Goal: Information Seeking & Learning: Learn about a topic

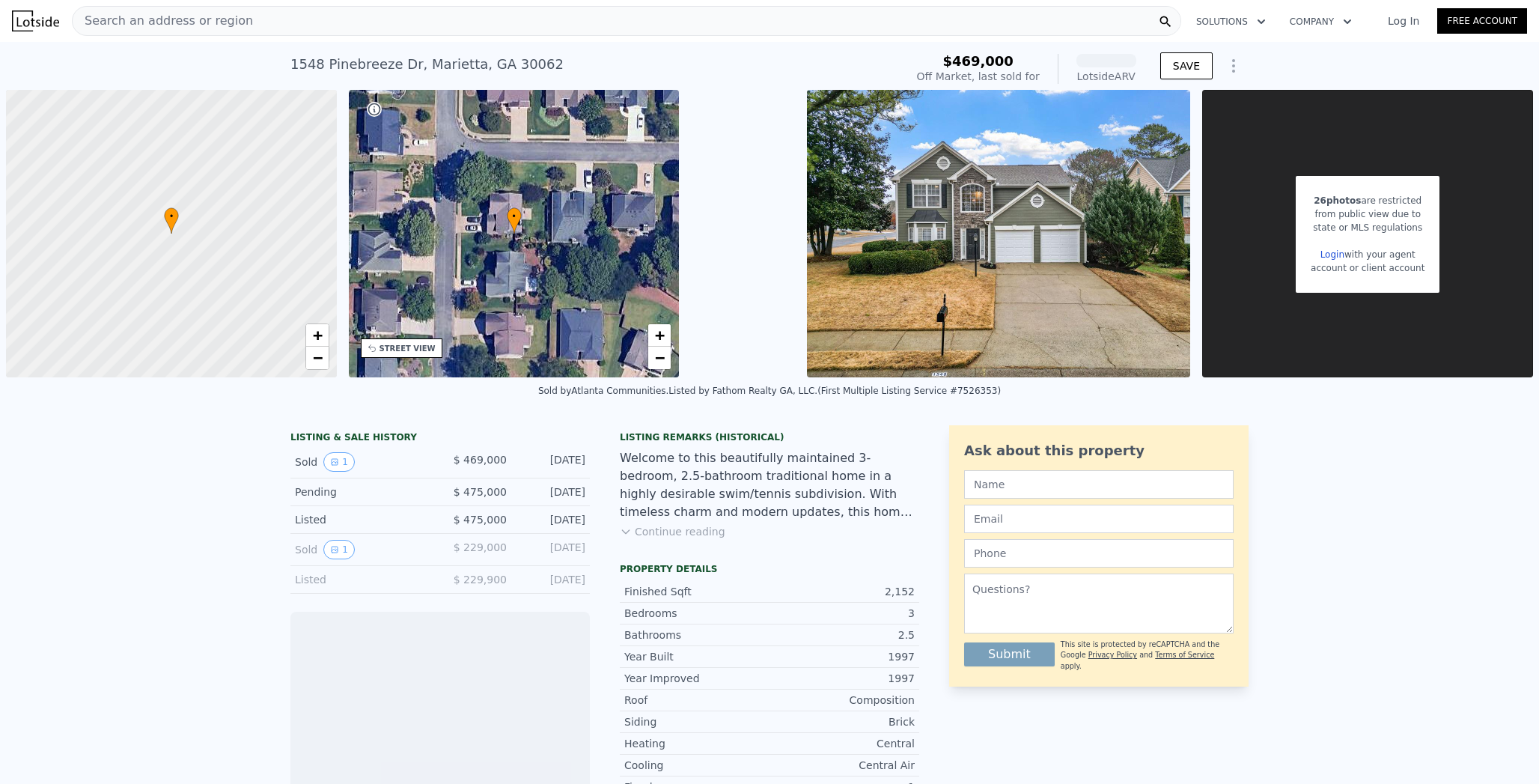
click at [291, 24] on div "Search an address or region" at bounding box center [626, 20] width 1109 height 30
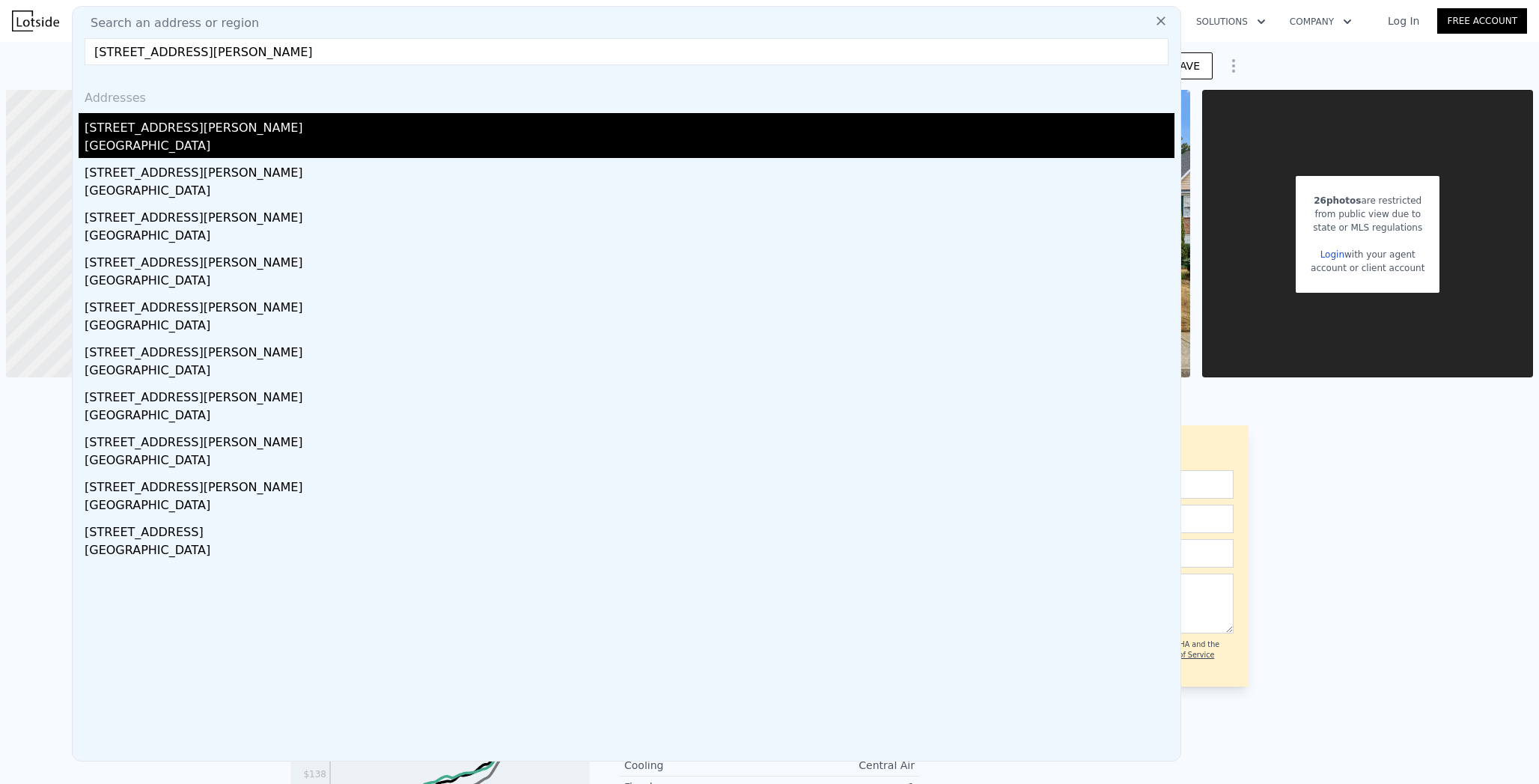
type input "[STREET_ADDRESS][PERSON_NAME]"
click at [186, 126] on div "[STREET_ADDRESS][PERSON_NAME]" at bounding box center [629, 125] width 1090 height 24
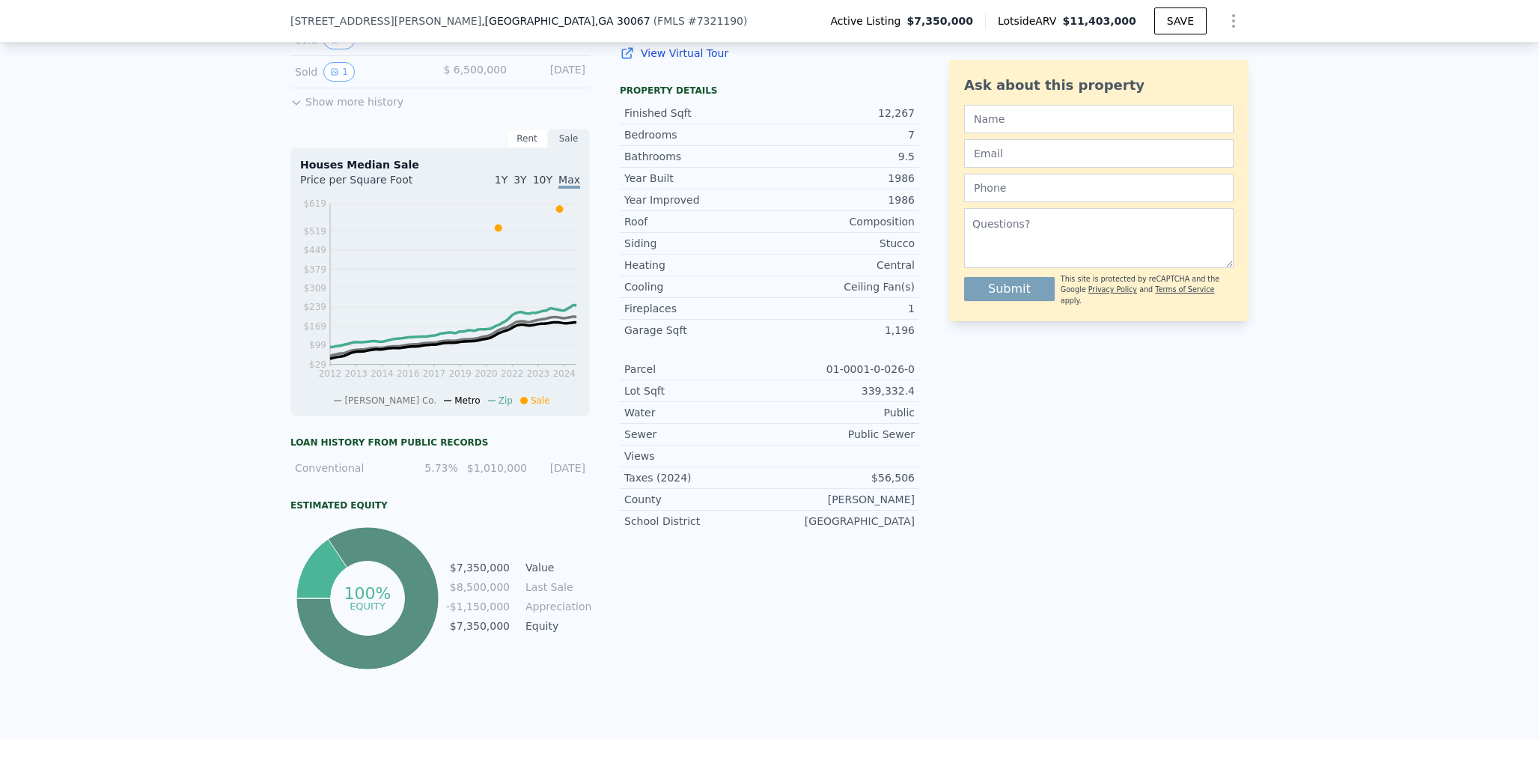
scroll to position [590, 0]
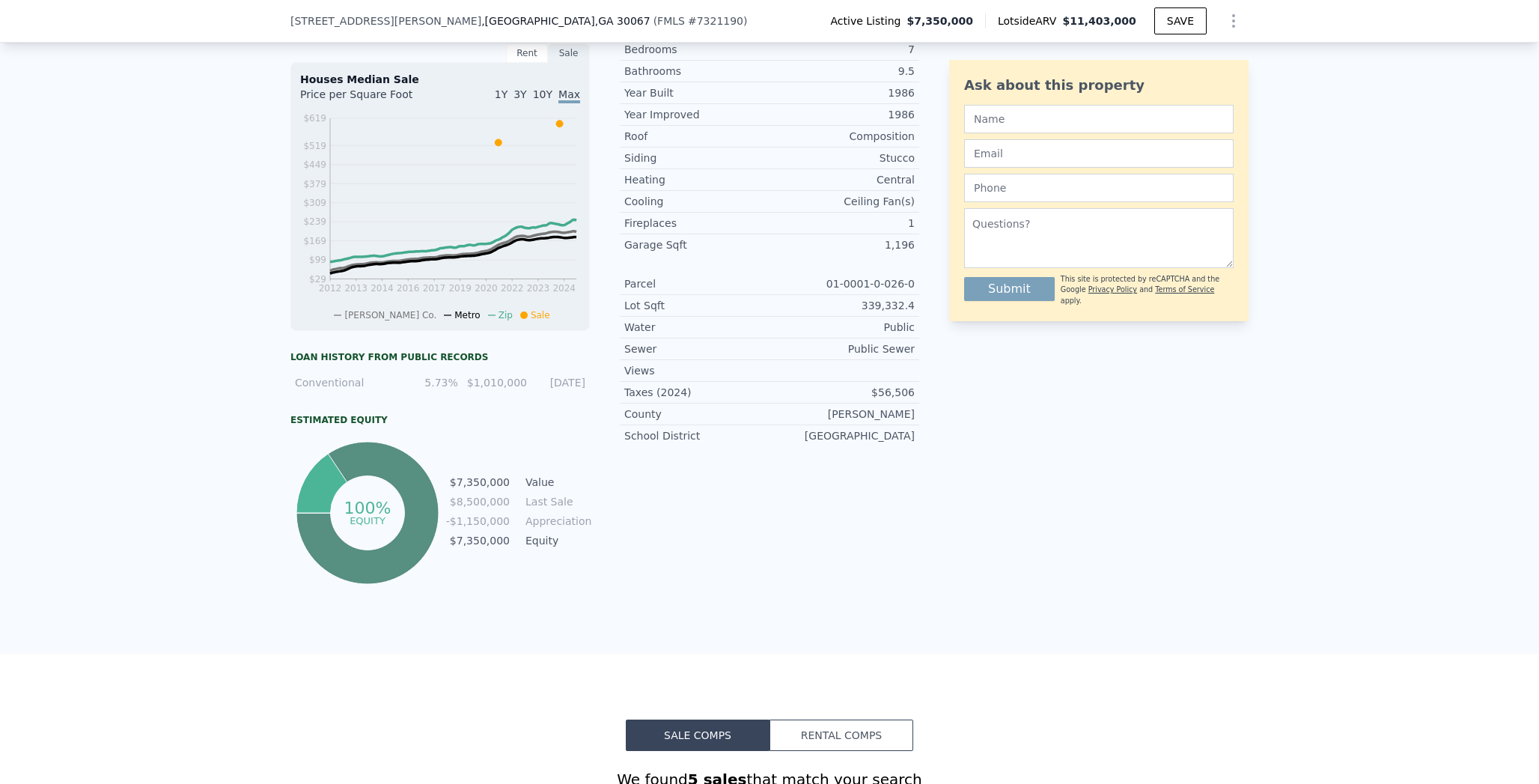
click at [439, 426] on div "Estimated Equity" at bounding box center [439, 420] width 299 height 12
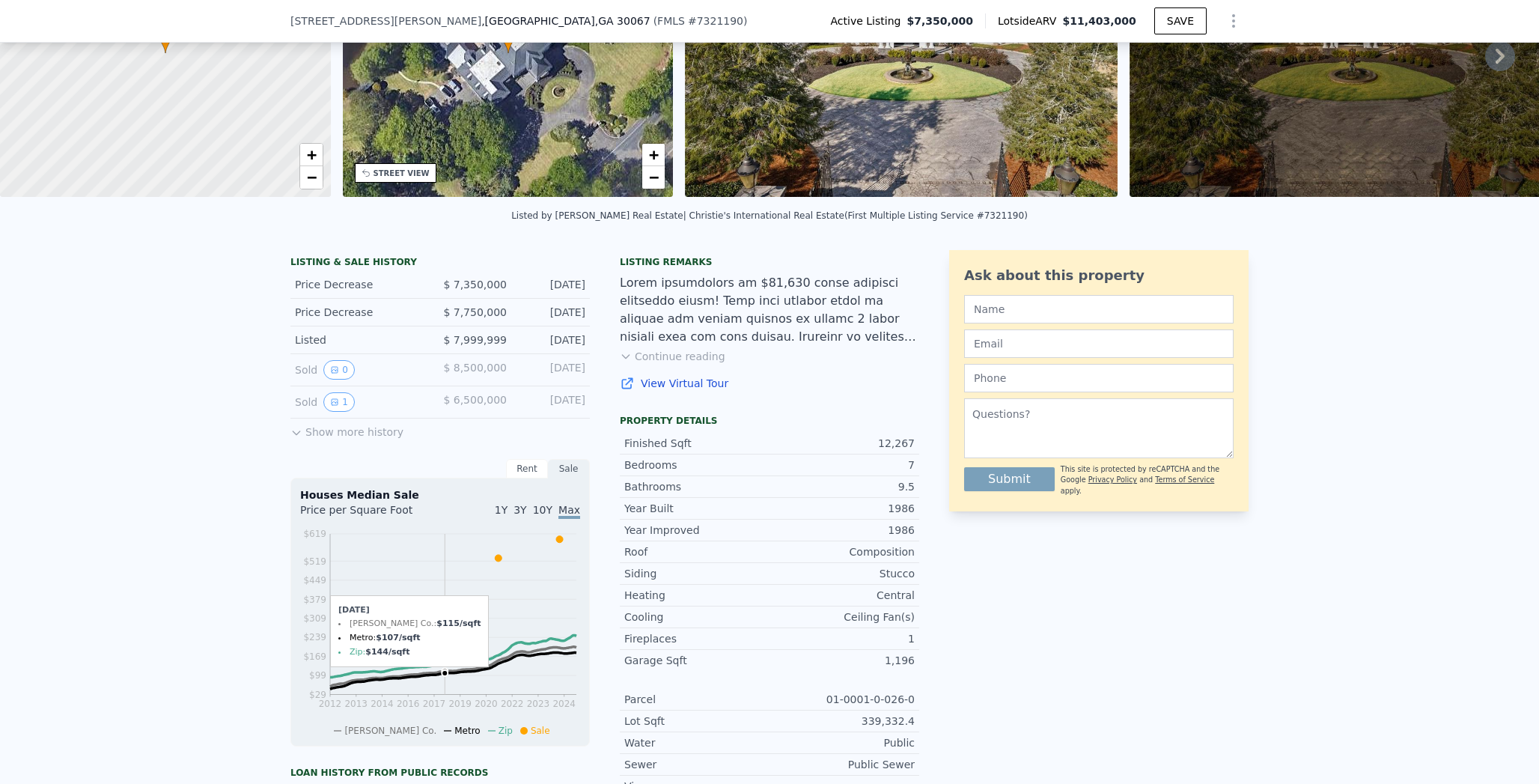
scroll to position [174, 0]
click at [336, 380] on button "0" at bounding box center [339, 371] width 31 height 19
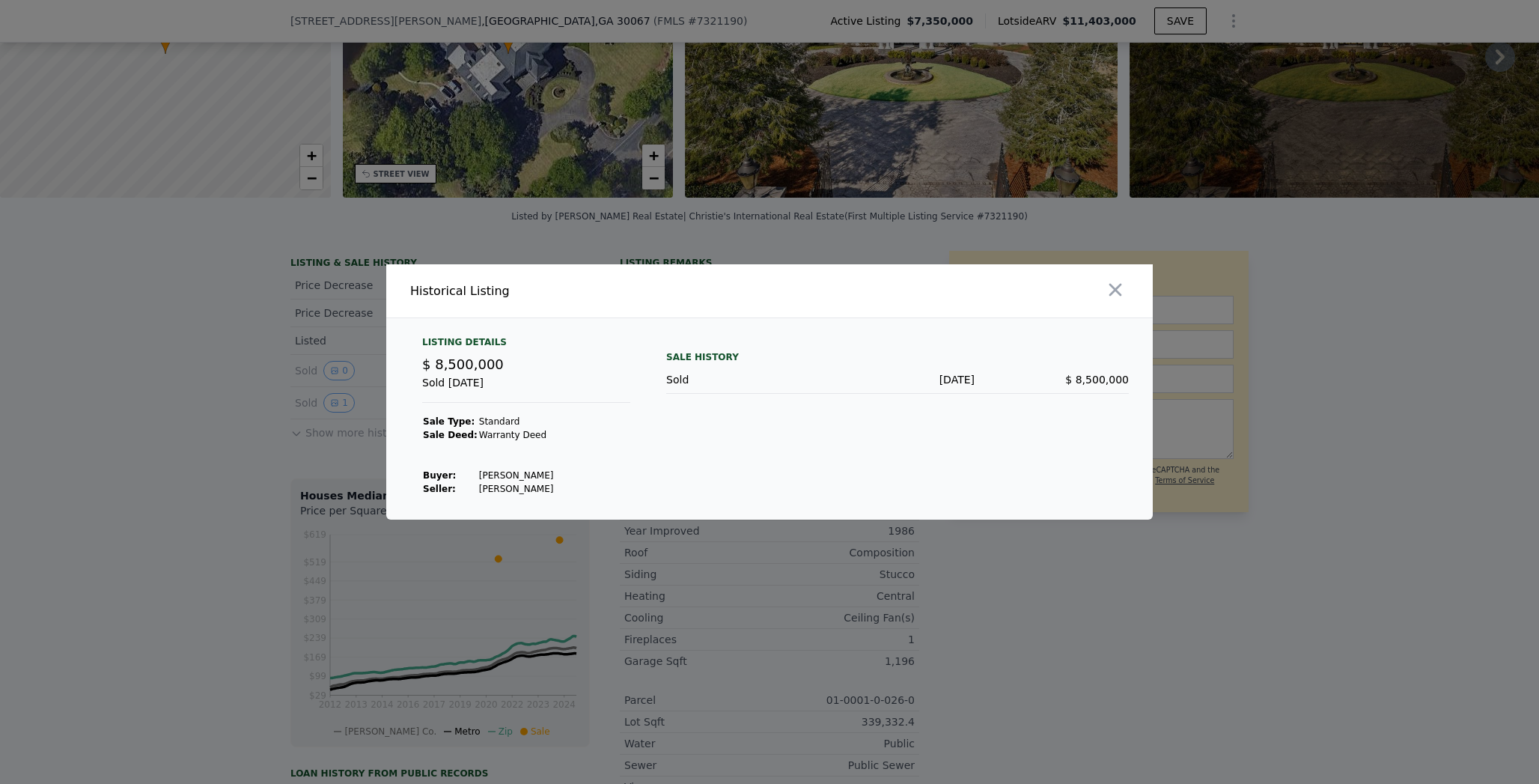
click at [331, 415] on div at bounding box center [770, 392] width 1539 height 784
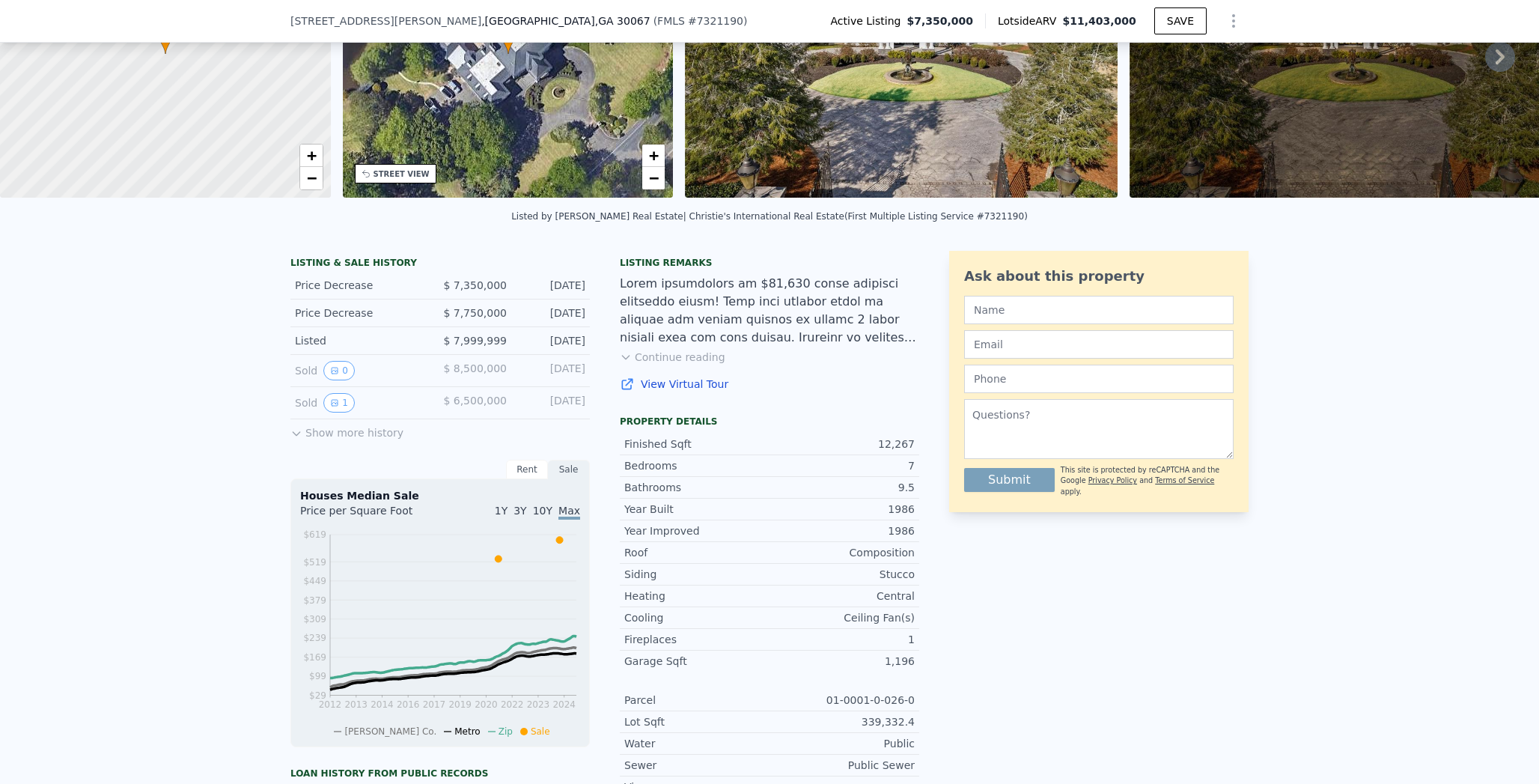
click at [332, 406] on icon "View historical data" at bounding box center [335, 402] width 6 height 6
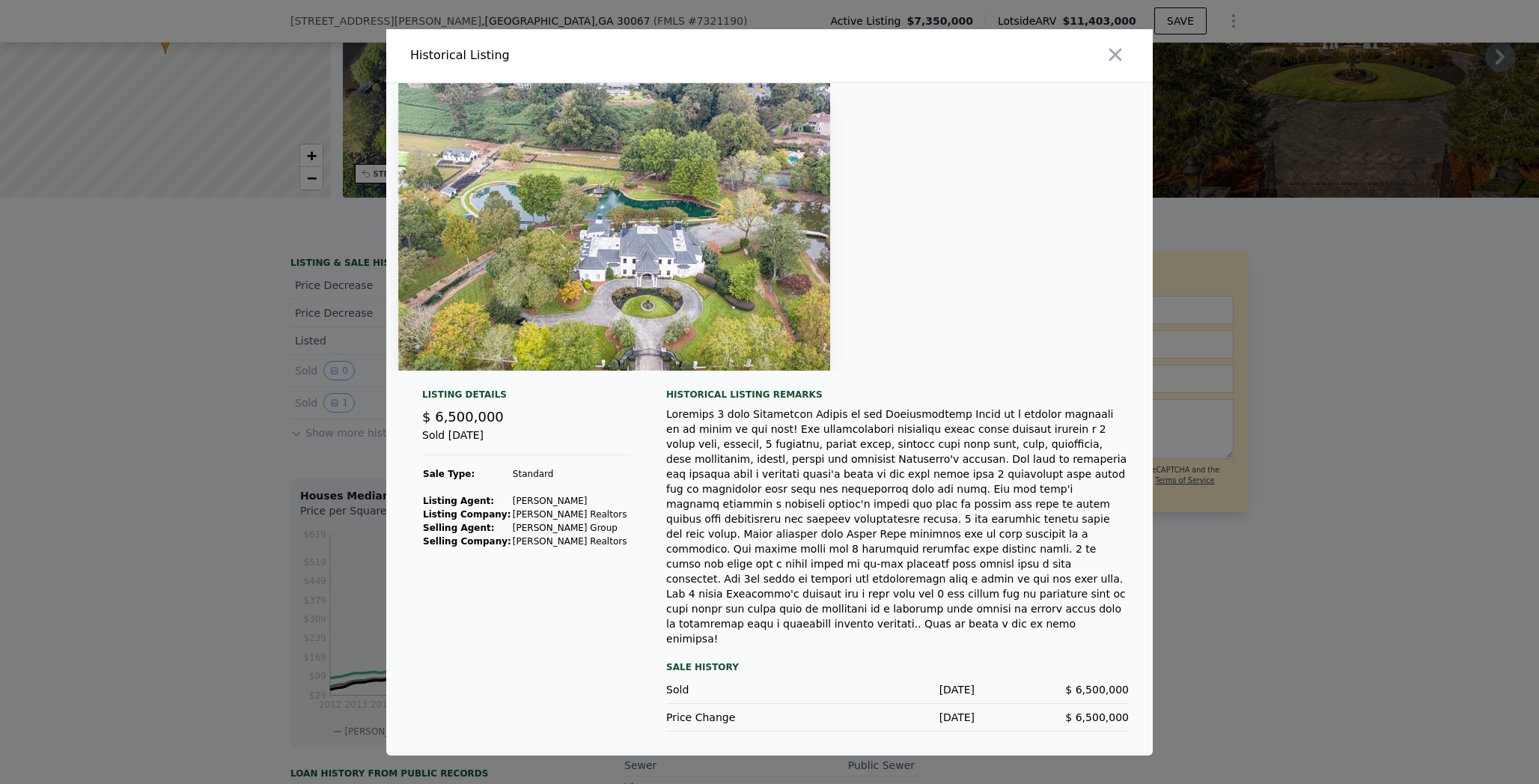
click at [332, 380] on div at bounding box center [770, 392] width 1539 height 784
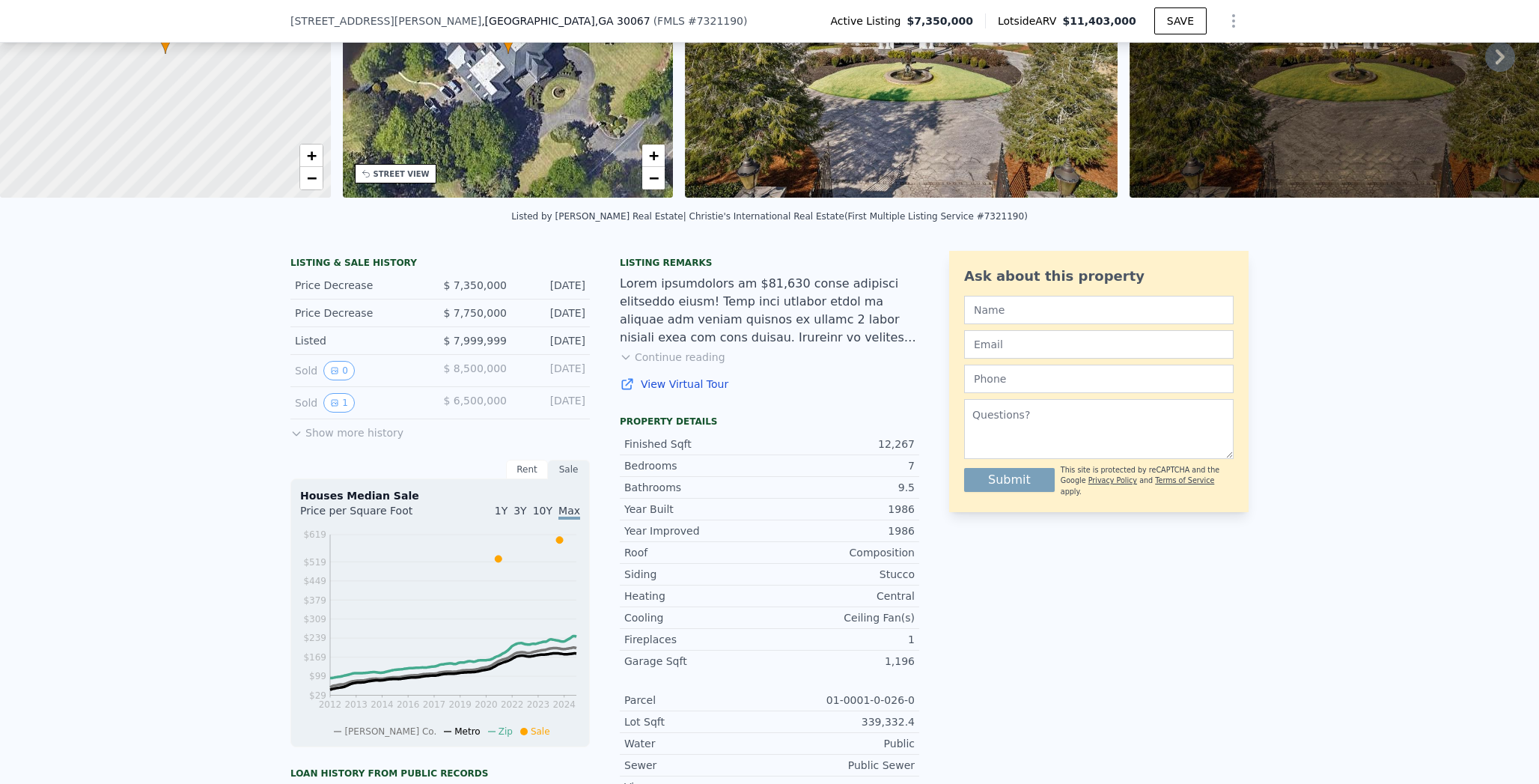
click at [332, 375] on icon "View historical data" at bounding box center [334, 370] width 9 height 9
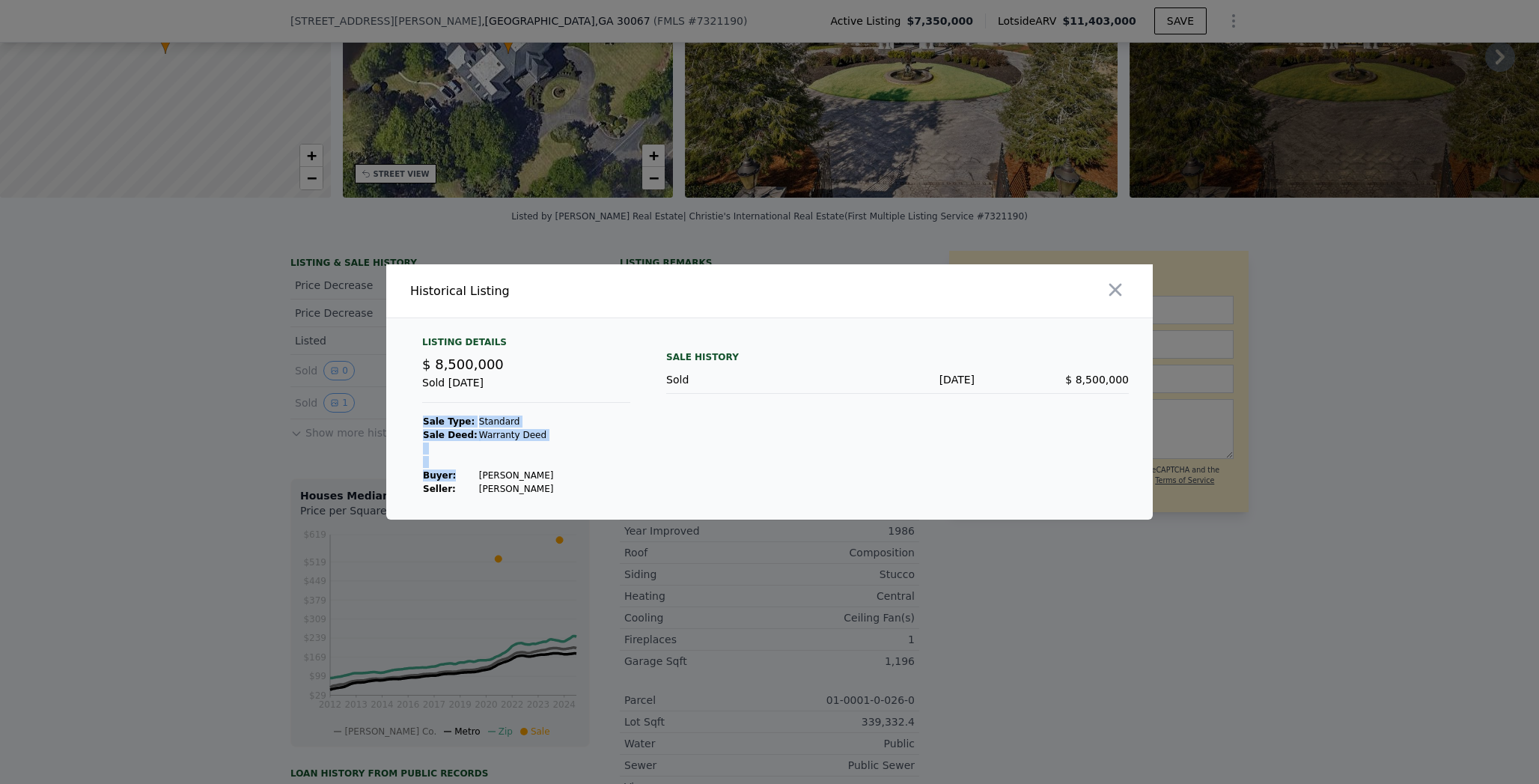
drag, startPoint x: 468, startPoint y: 474, endPoint x: 565, endPoint y: 490, distance: 98.3
click at [565, 490] on div "Listing Details $ 8,500,000 Sold [DATE] Sale Type: Standard Sale Deed: Warranty…" at bounding box center [526, 416] width 232 height 160
copy tbody "Sale Type: Standard Sale Deed: Warranty Deed Buyer :"
click at [325, 357] on div at bounding box center [770, 392] width 1539 height 784
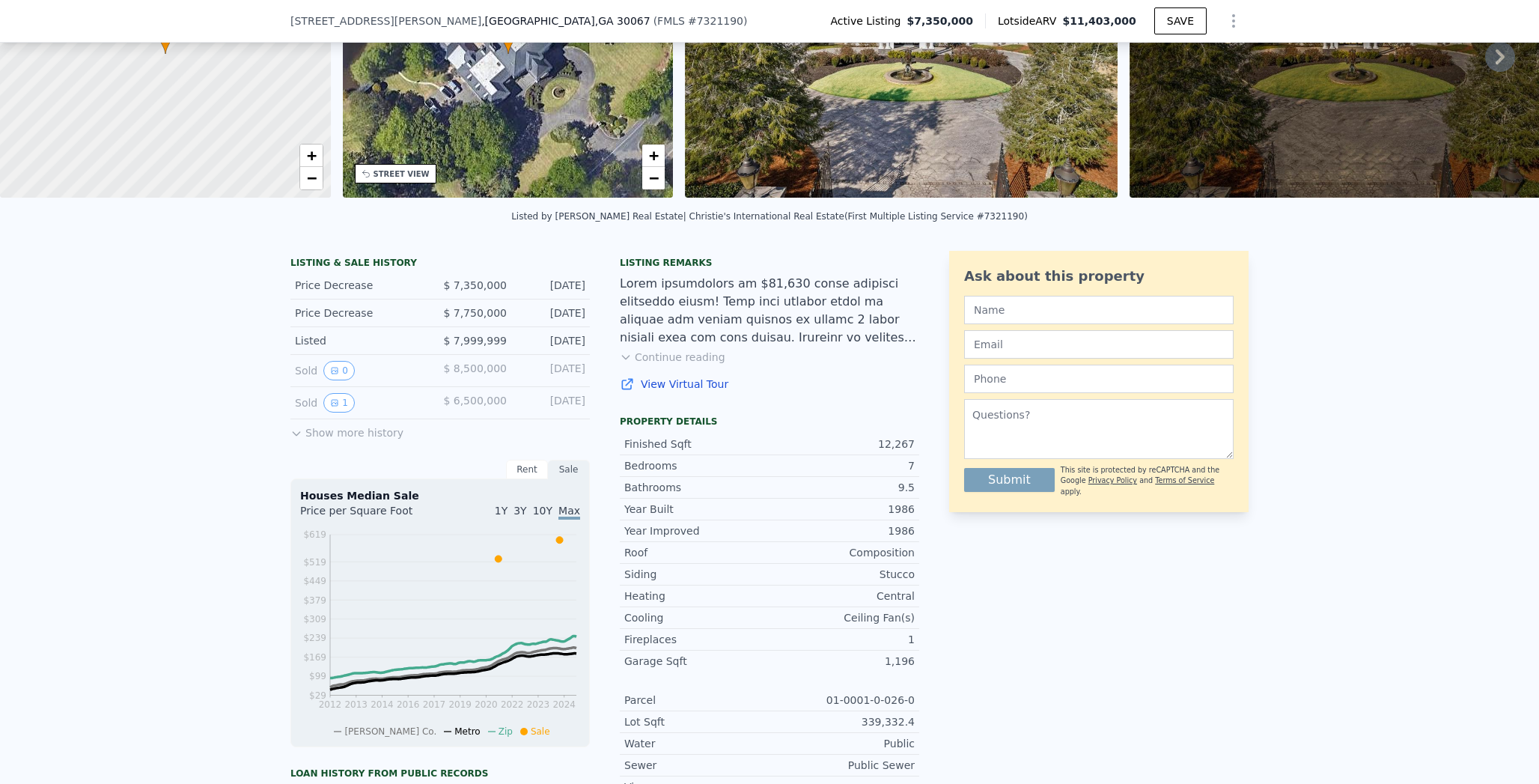
scroll to position [0, 0]
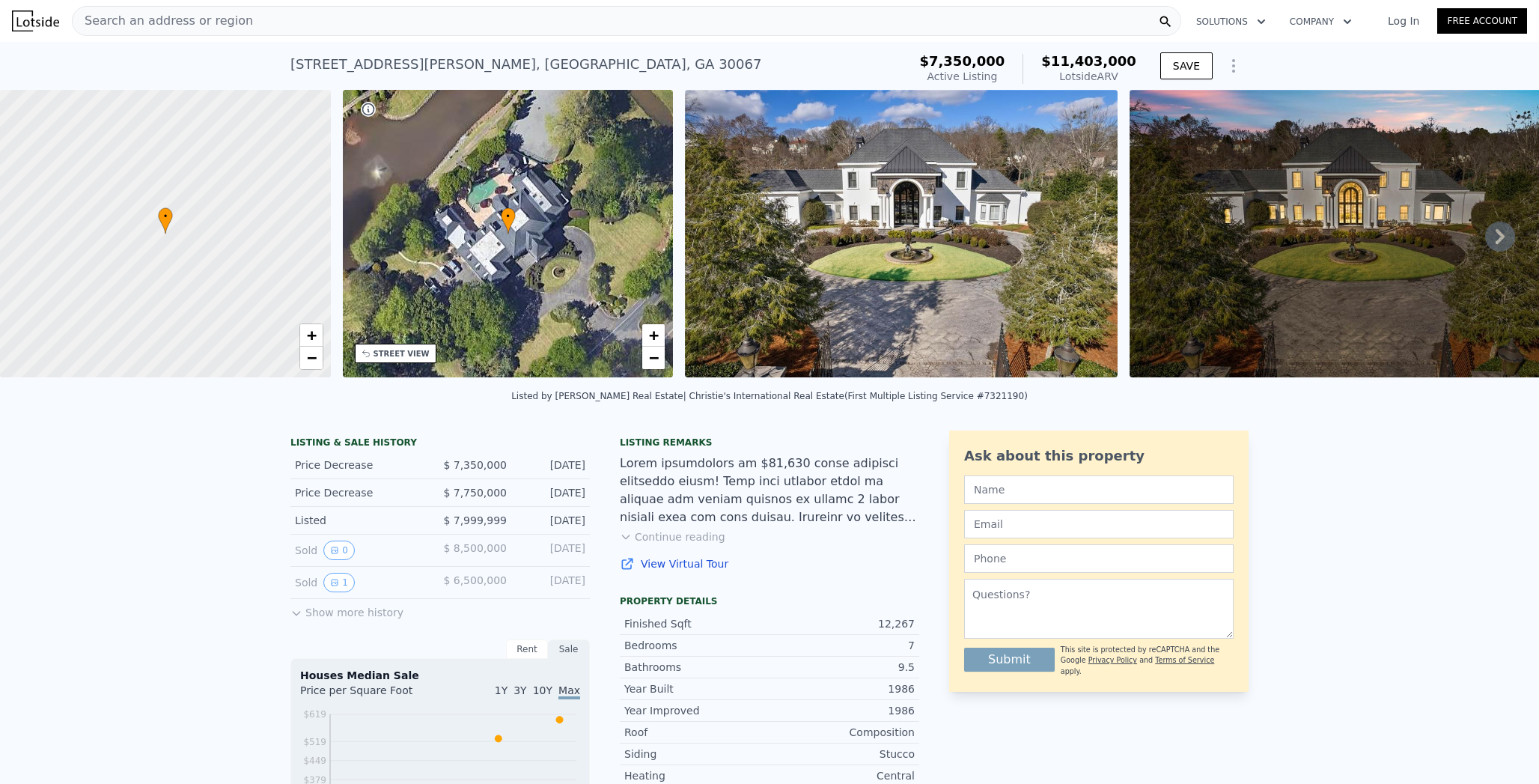
click at [267, 32] on div "Search an address or region" at bounding box center [626, 20] width 1109 height 30
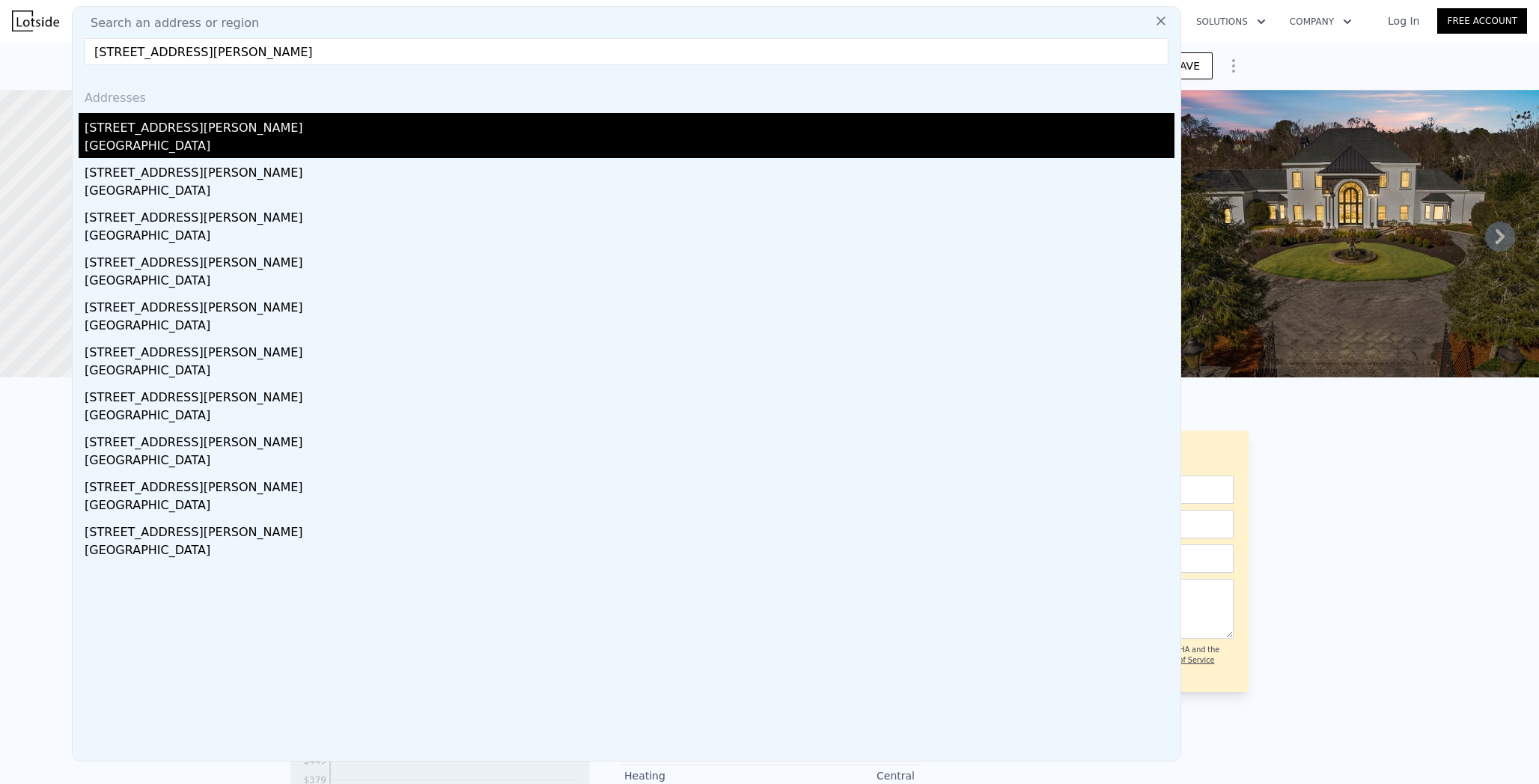
type input "[STREET_ADDRESS][PERSON_NAME]"
click at [205, 125] on div "[STREET_ADDRESS][PERSON_NAME]" at bounding box center [629, 125] width 1090 height 24
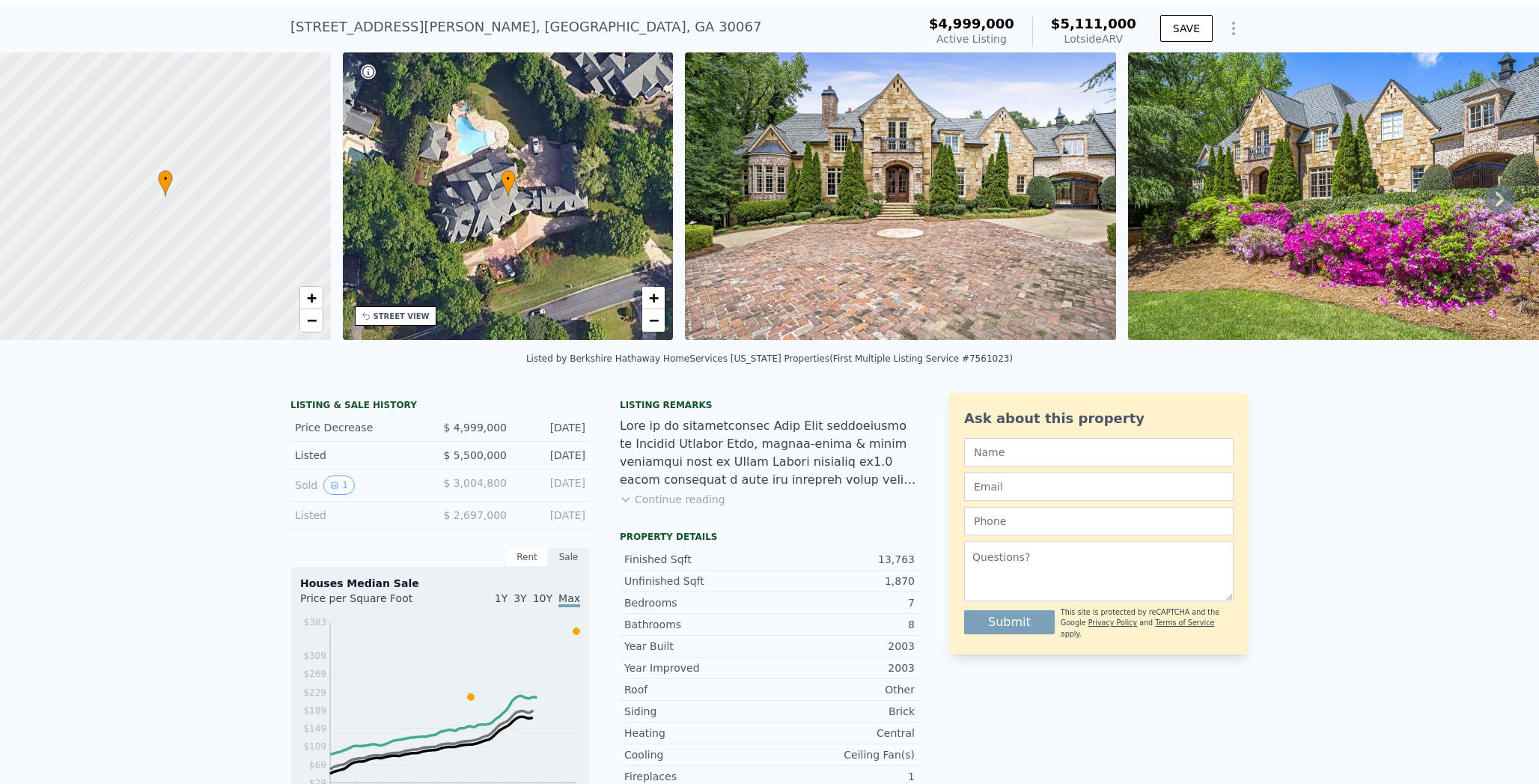
scroll to position [39, 0]
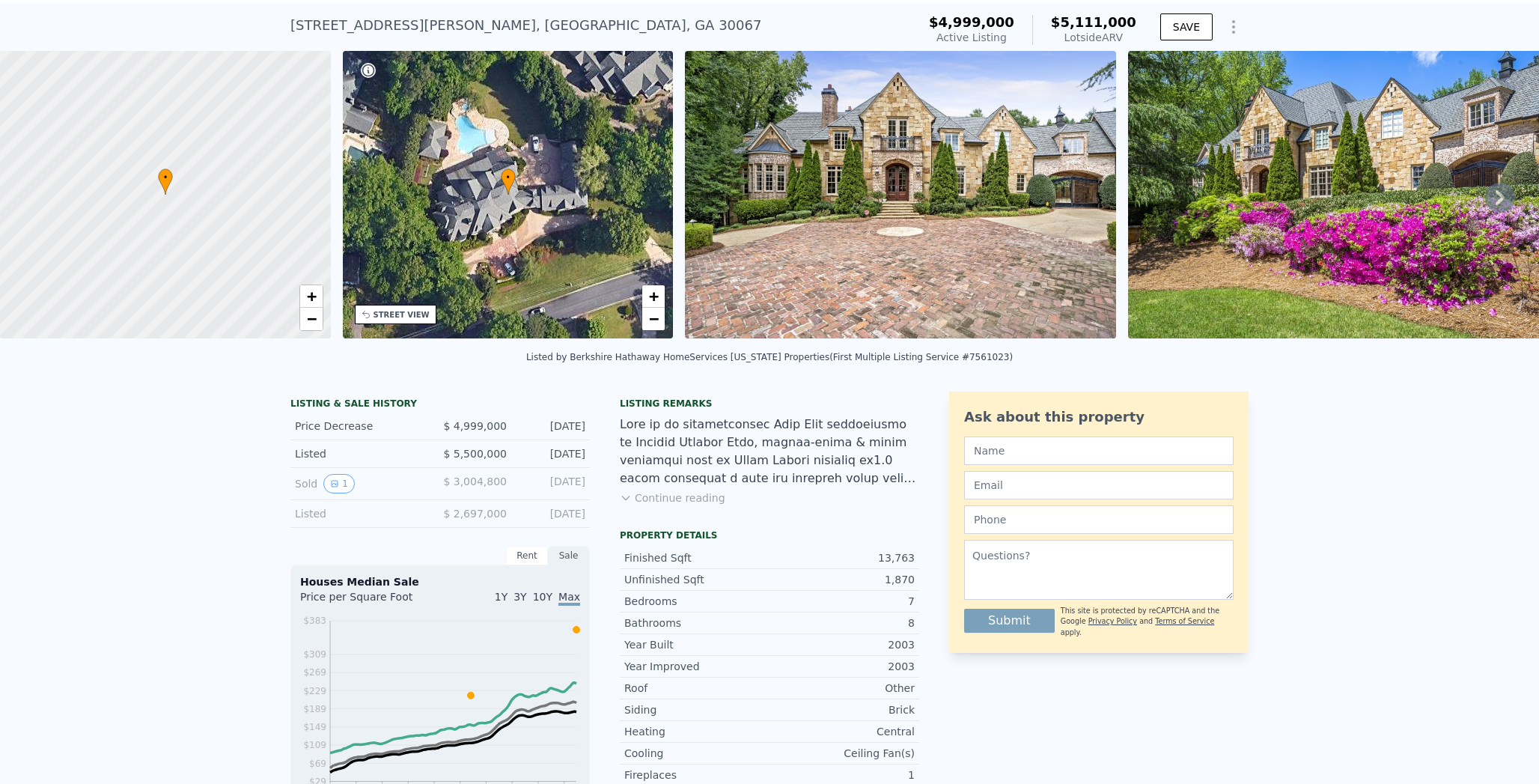
click at [346, 482] on div "Sold 1" at bounding box center [361, 484] width 133 height 19
click at [335, 486] on button "1" at bounding box center [339, 484] width 31 height 19
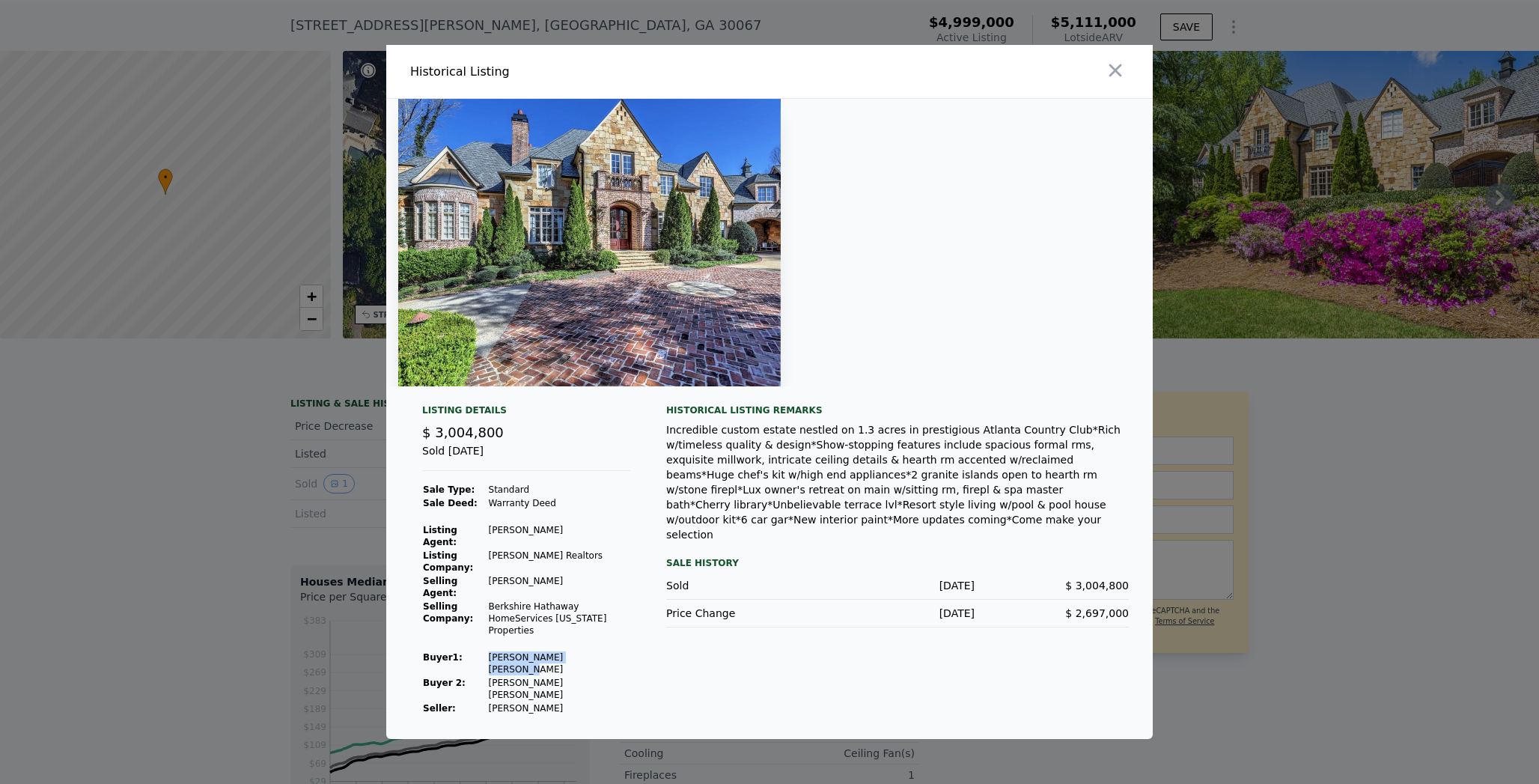
drag, startPoint x: 488, startPoint y: 669, endPoint x: 610, endPoint y: 670, distance: 122.0
click at [610, 670] on td "[PERSON_NAME] [PERSON_NAME]" at bounding box center [559, 663] width 143 height 25
copy td "[PERSON_NAME] [PERSON_NAME]"
click at [499, 681] on td "[PERSON_NAME] [PERSON_NAME]" at bounding box center [559, 689] width 143 height 25
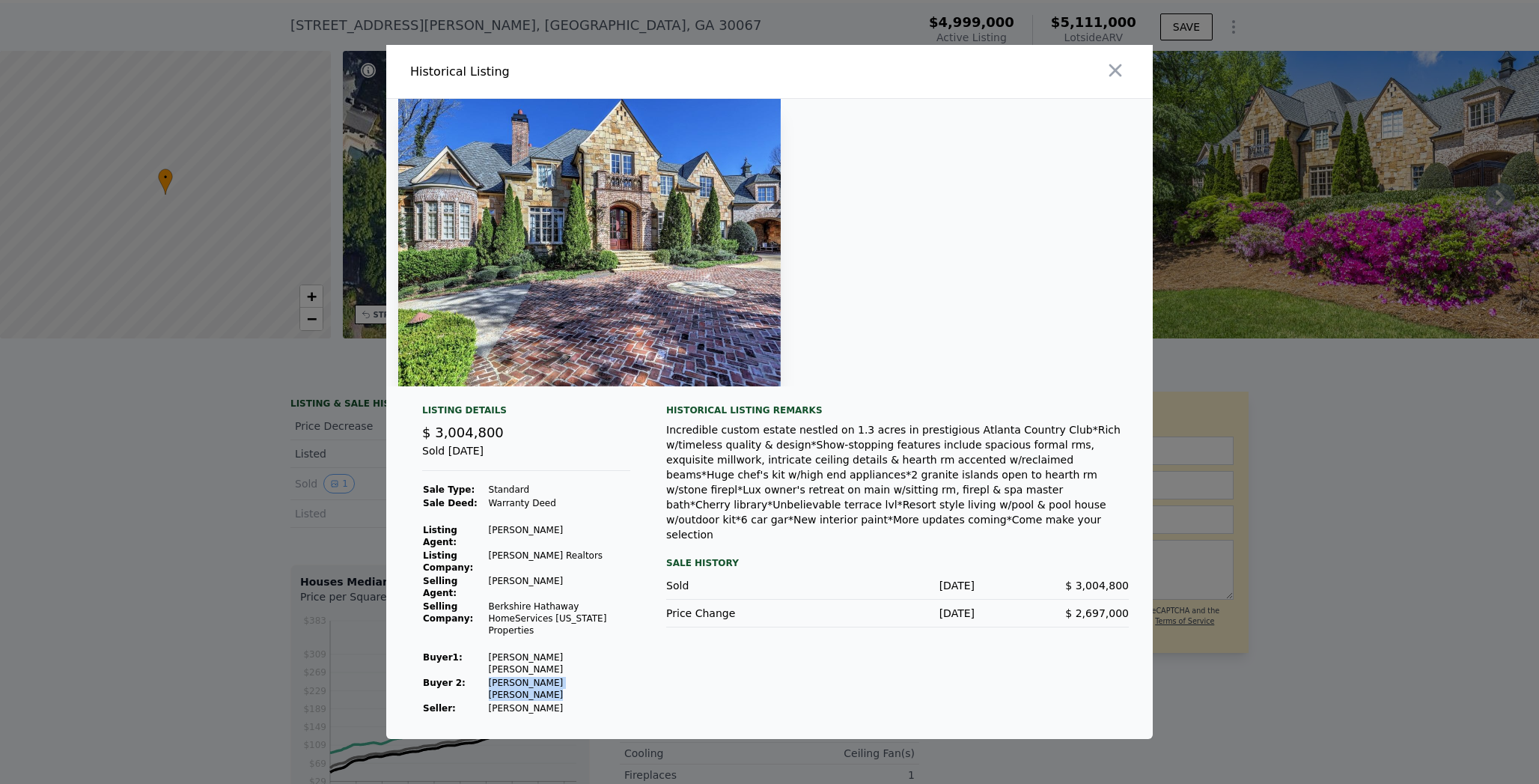
click at [499, 681] on td "[PERSON_NAME] [PERSON_NAME]" at bounding box center [559, 689] width 143 height 25
copy td "[PERSON_NAME] [PERSON_NAME]"
click at [316, 504] on div at bounding box center [770, 392] width 1539 height 784
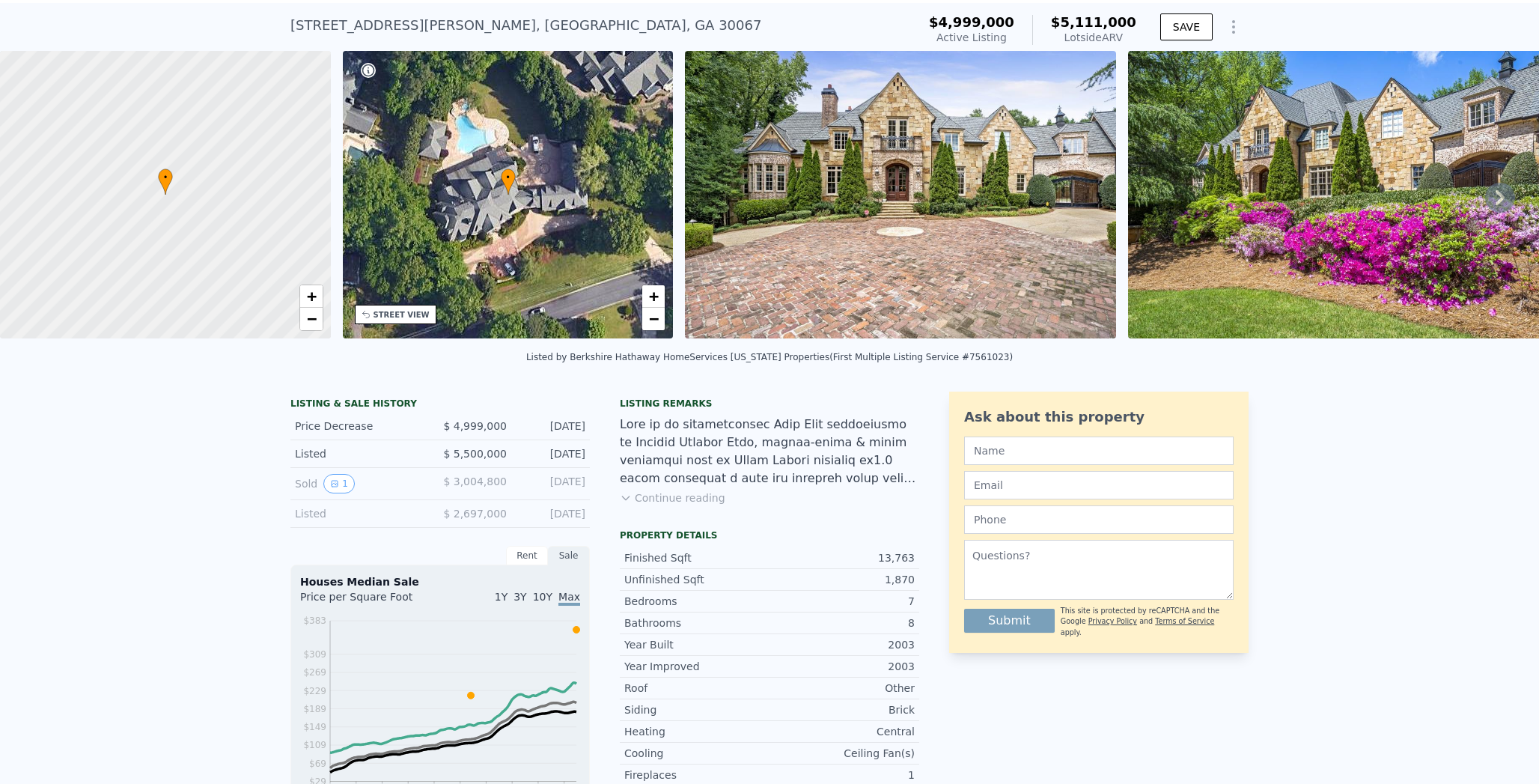
scroll to position [0, 0]
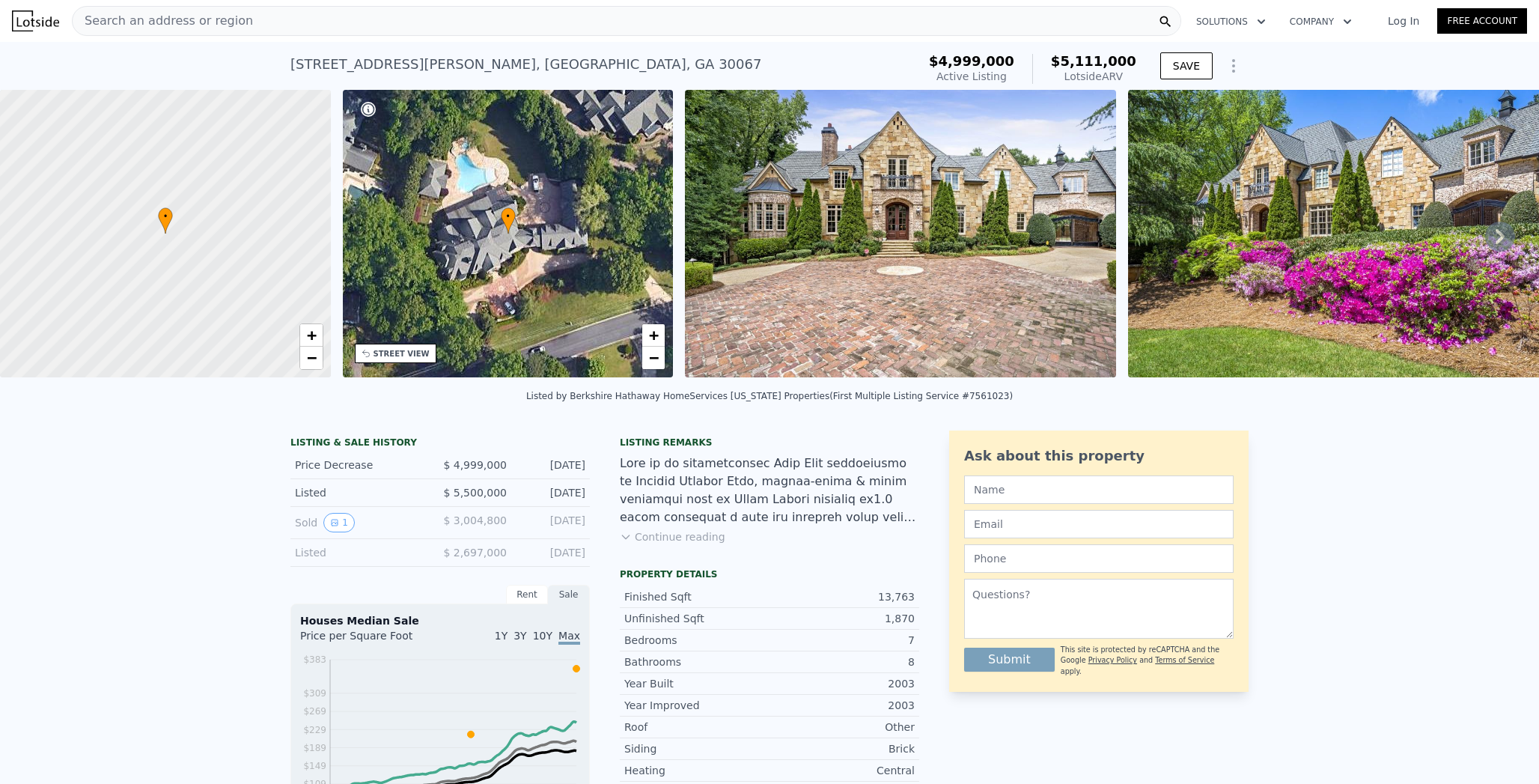
click at [286, 24] on div "Search an address or region" at bounding box center [626, 20] width 1109 height 30
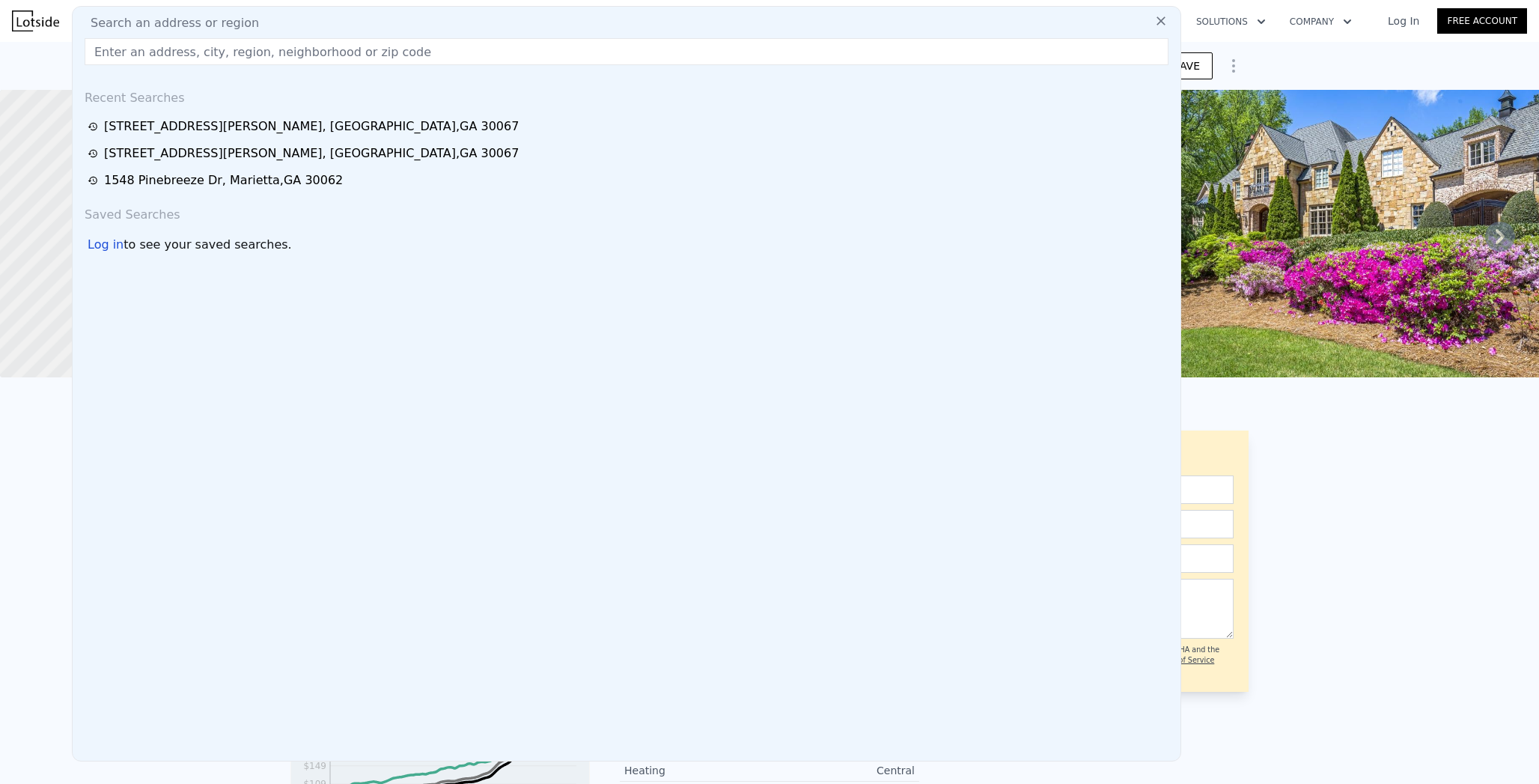
click at [286, 24] on div "Search an address or region" at bounding box center [626, 23] width 1096 height 18
click at [285, 54] on input "text" at bounding box center [626, 52] width 1084 height 27
paste input "[STREET_ADDRESS][PERSON_NAME]"
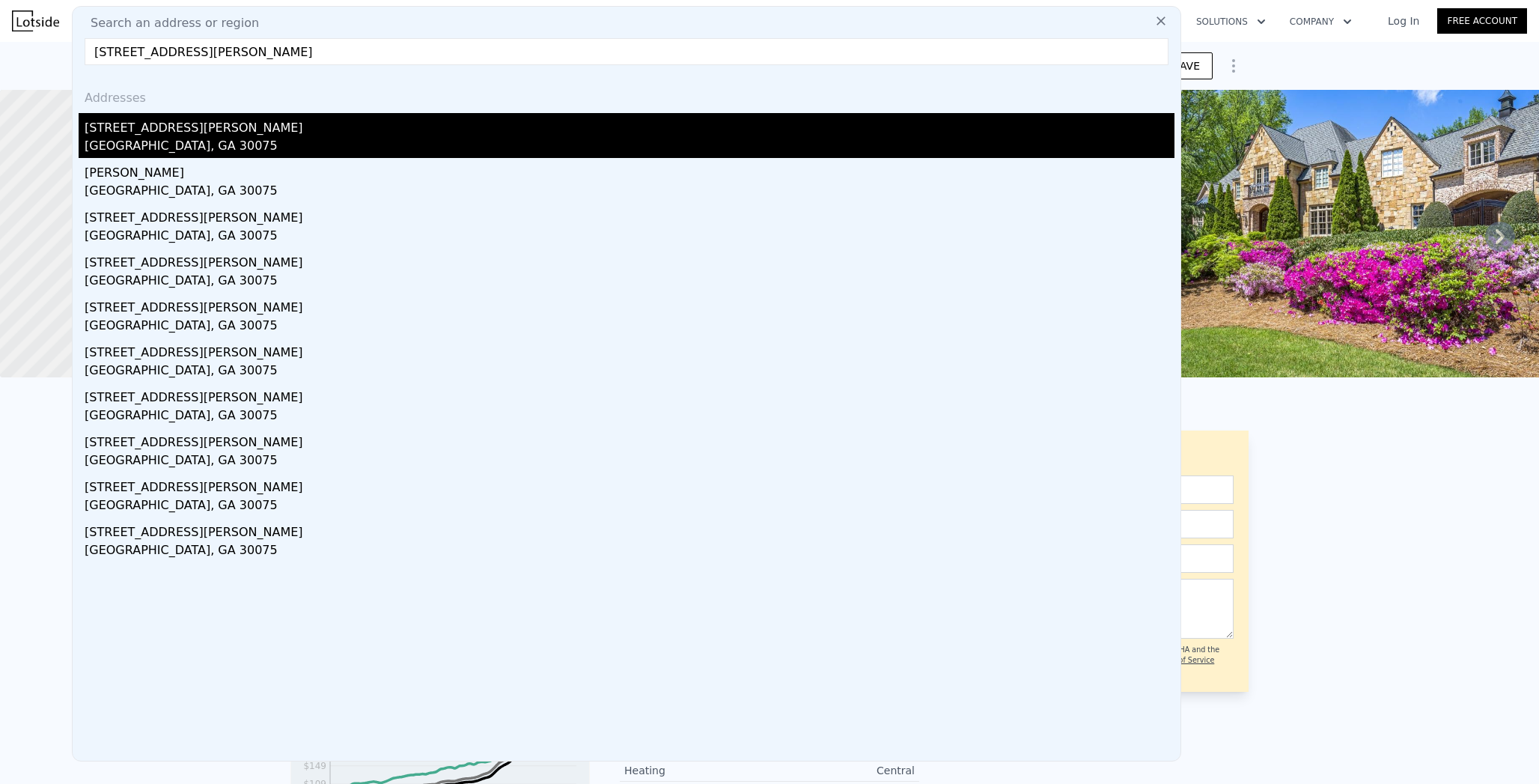
type input "[STREET_ADDRESS][PERSON_NAME]"
click at [218, 122] on div "[STREET_ADDRESS][PERSON_NAME]" at bounding box center [629, 125] width 1090 height 24
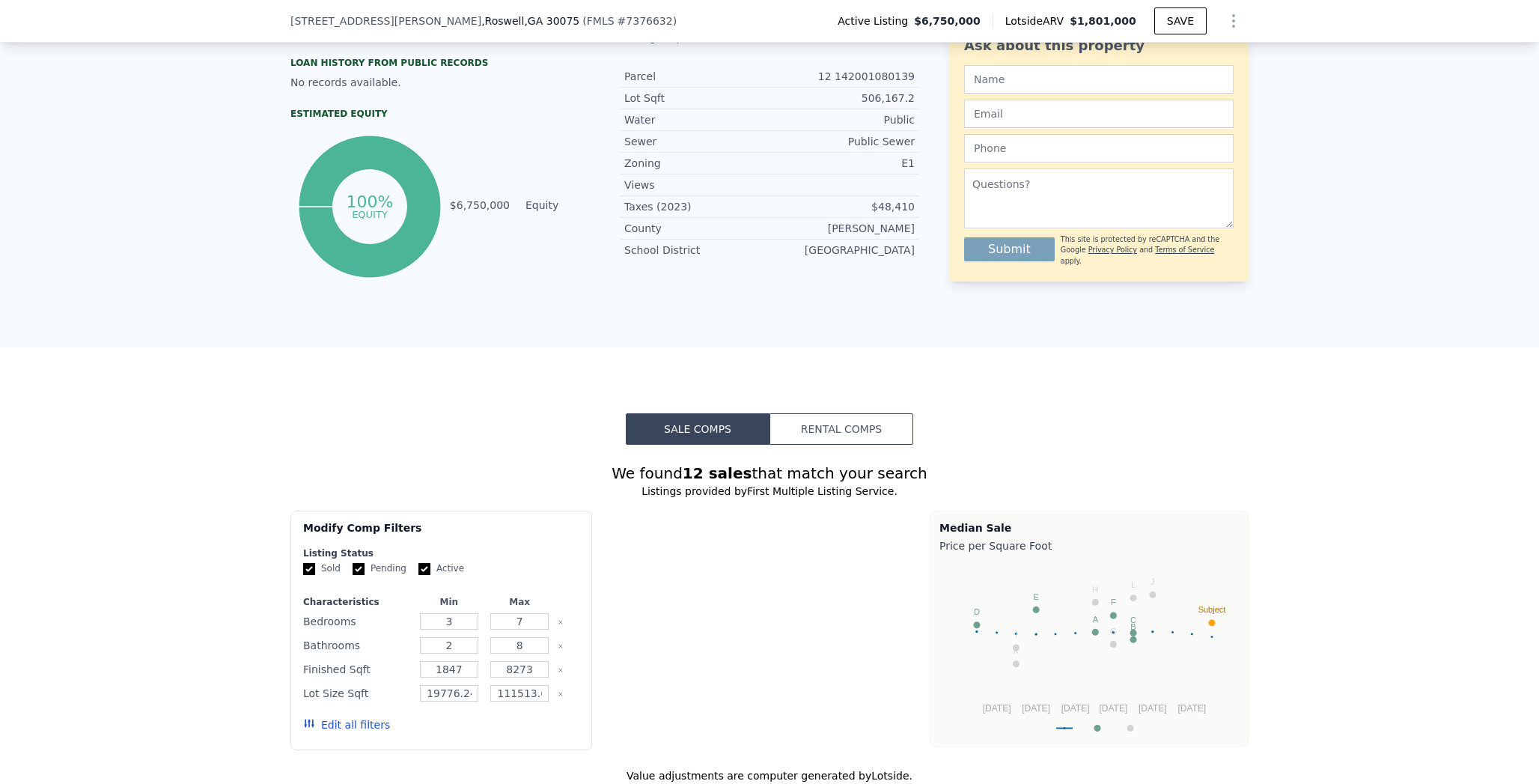
scroll to position [442, 0]
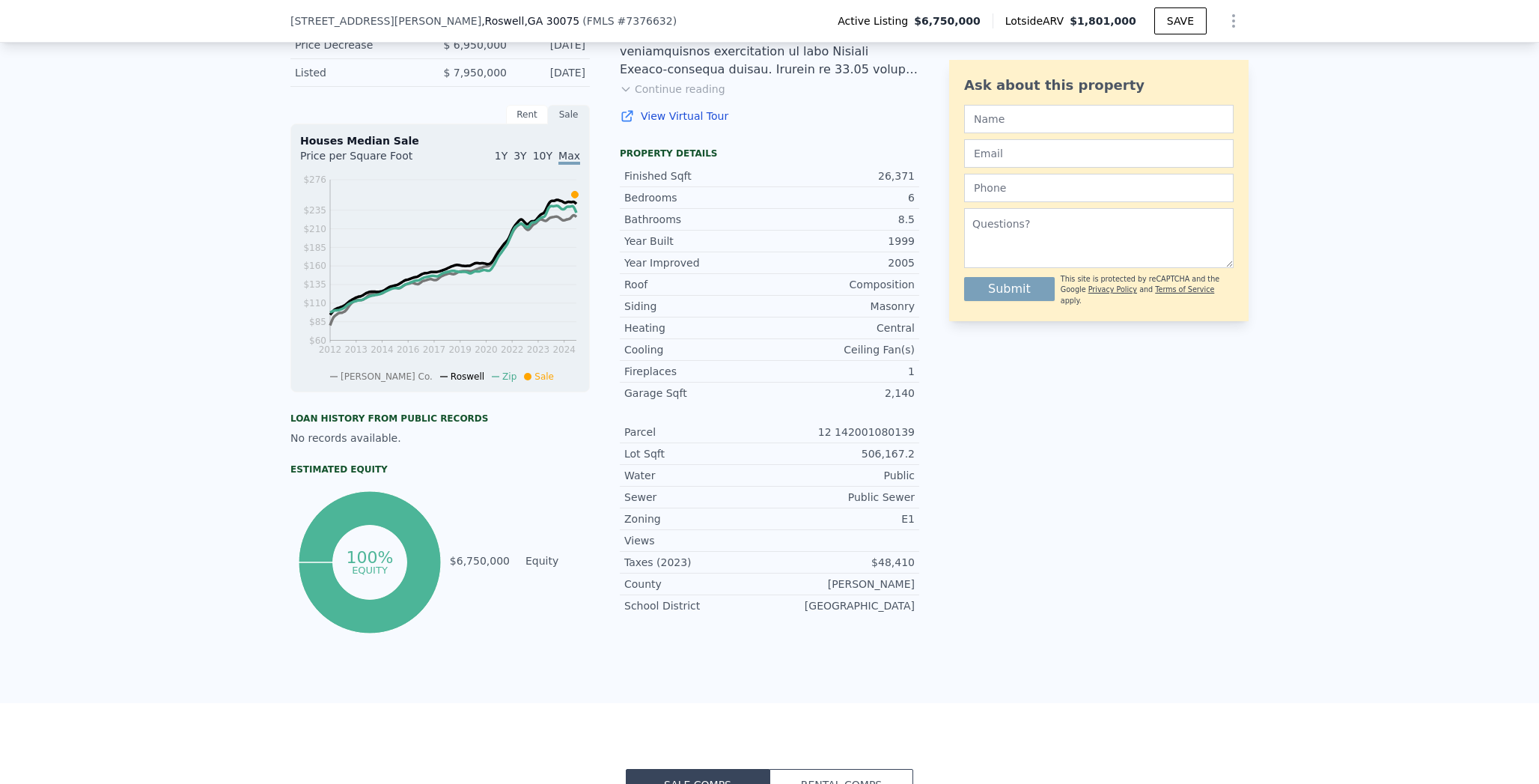
click at [328, 12] on div "[STREET_ADDRESS][PERSON_NAME] ( FMLS # 7376632 ) Active Listing $6,750,000 Lots…" at bounding box center [770, 20] width 958 height 42
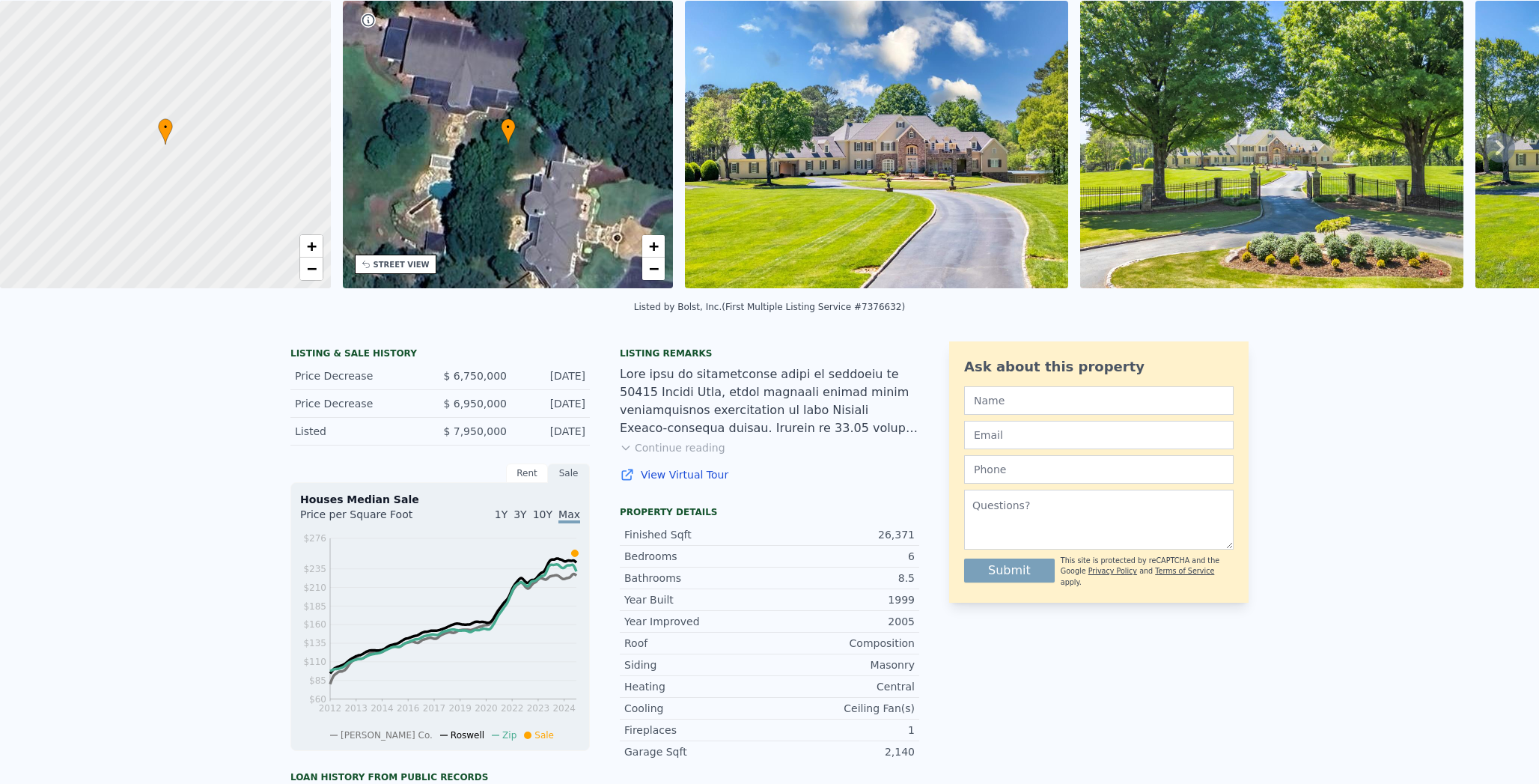
scroll to position [0, 0]
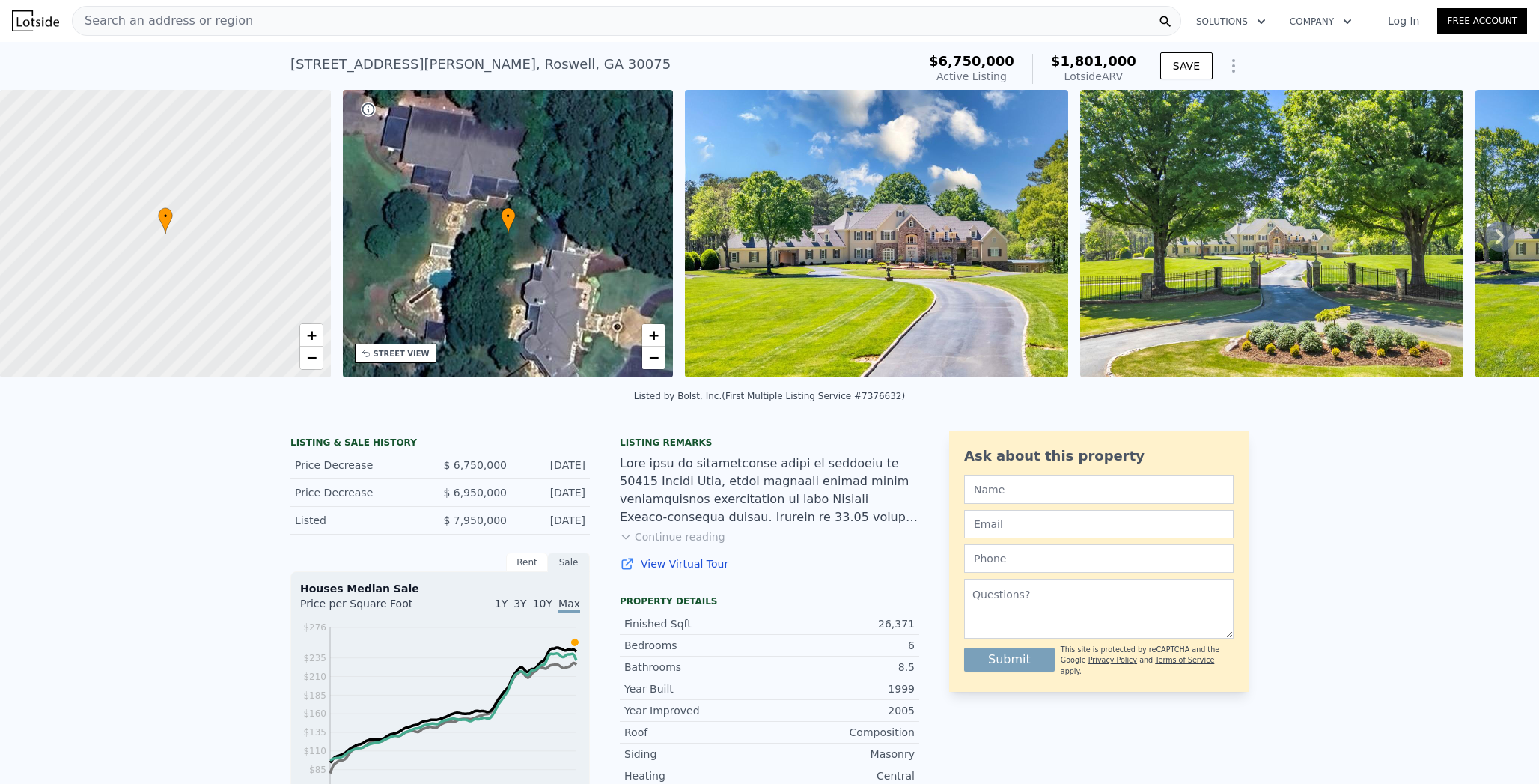
click at [332, 54] on div "[STREET_ADDRESS][PERSON_NAME]" at bounding box center [480, 64] width 380 height 21
click at [329, 19] on div "Search an address or region" at bounding box center [626, 20] width 1109 height 30
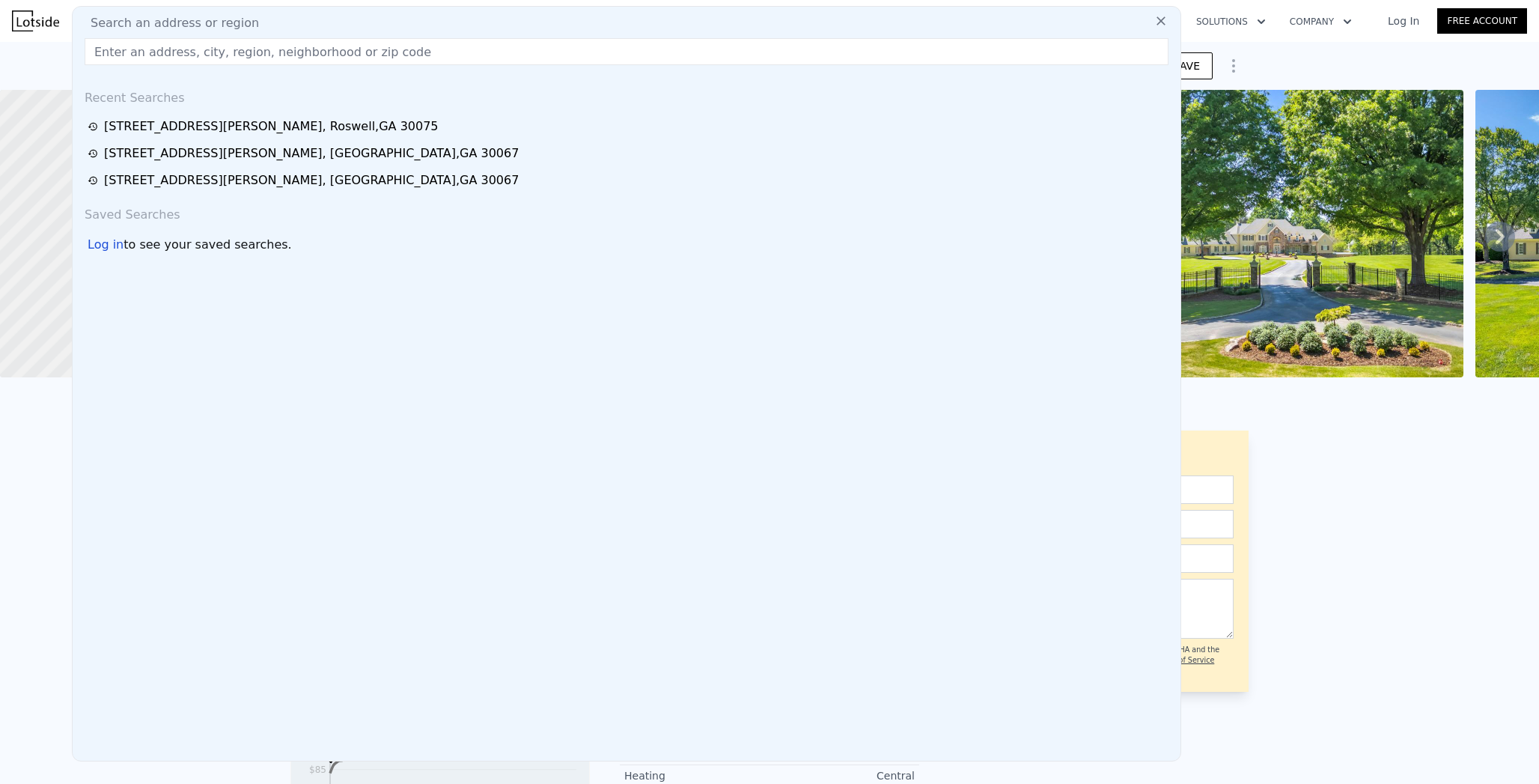
click at [329, 19] on div "Search an address or region" at bounding box center [626, 23] width 1096 height 18
click at [319, 56] on input "text" at bounding box center [626, 52] width 1084 height 27
paste input "[STREET_ADDRESS][PERSON_NAME]"
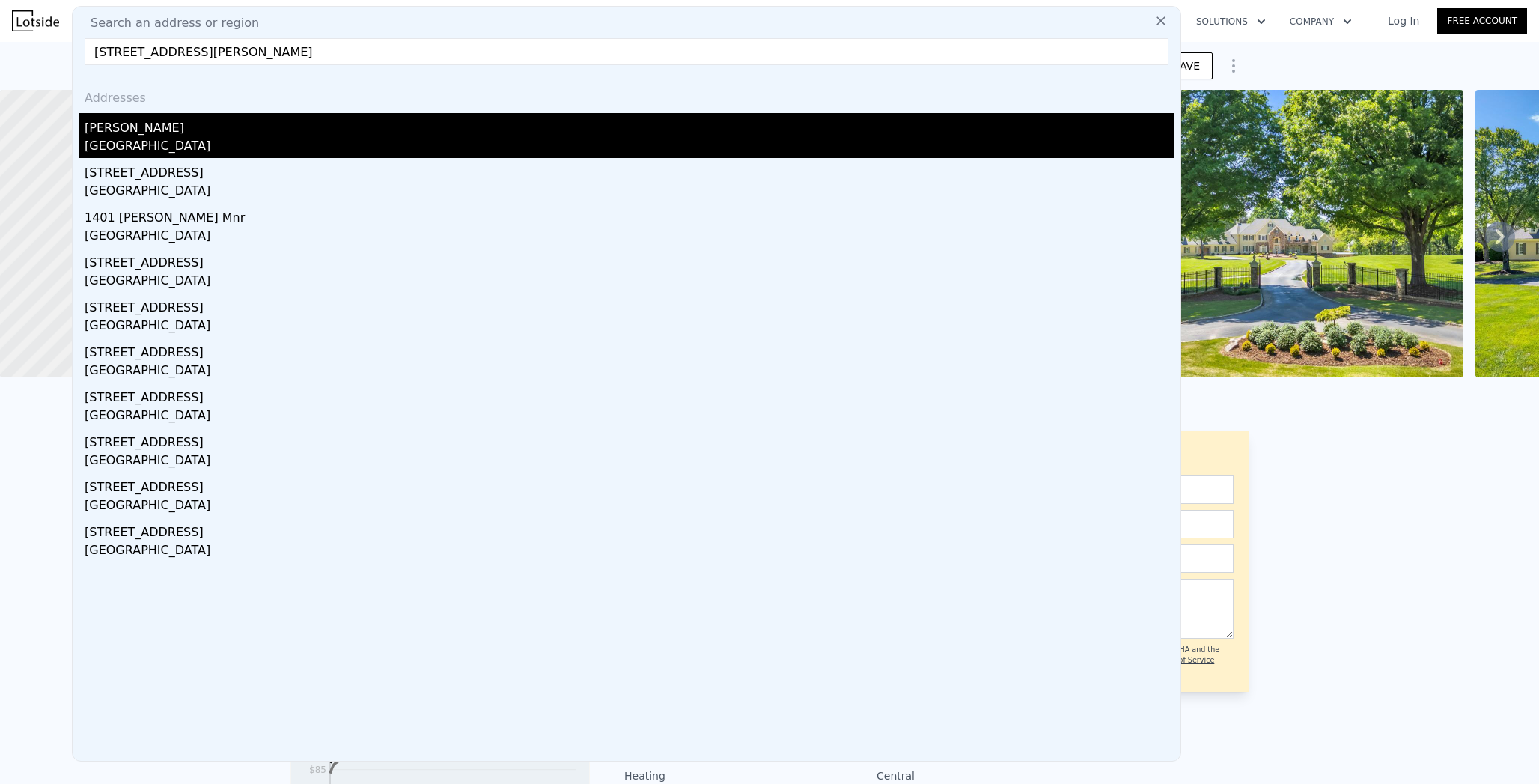
type input "[STREET_ADDRESS][PERSON_NAME]"
click at [235, 141] on div "[GEOGRAPHIC_DATA]" at bounding box center [629, 148] width 1090 height 21
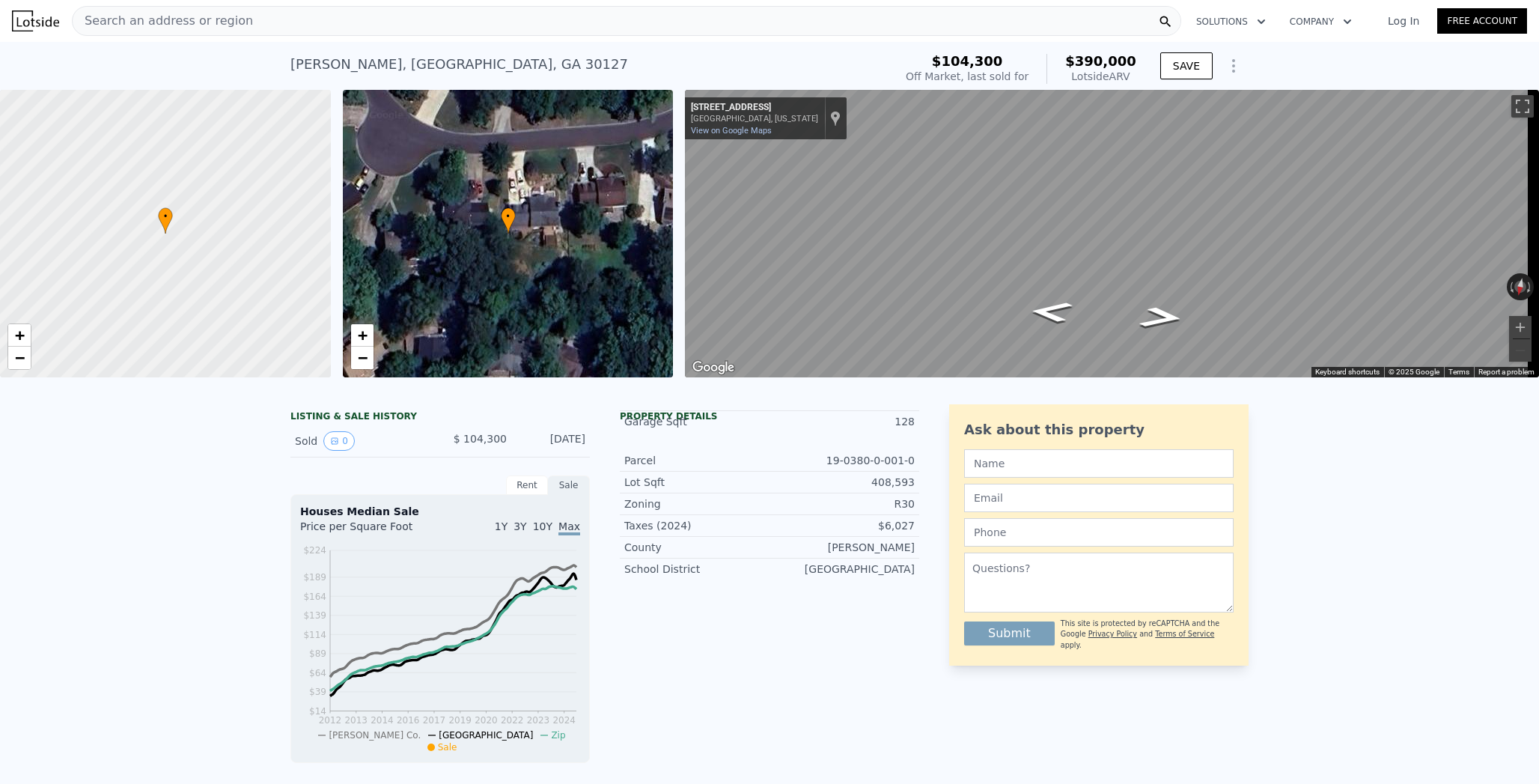
type input "$ 1,801,000"
type input "8"
type input "-$ 5,654,471"
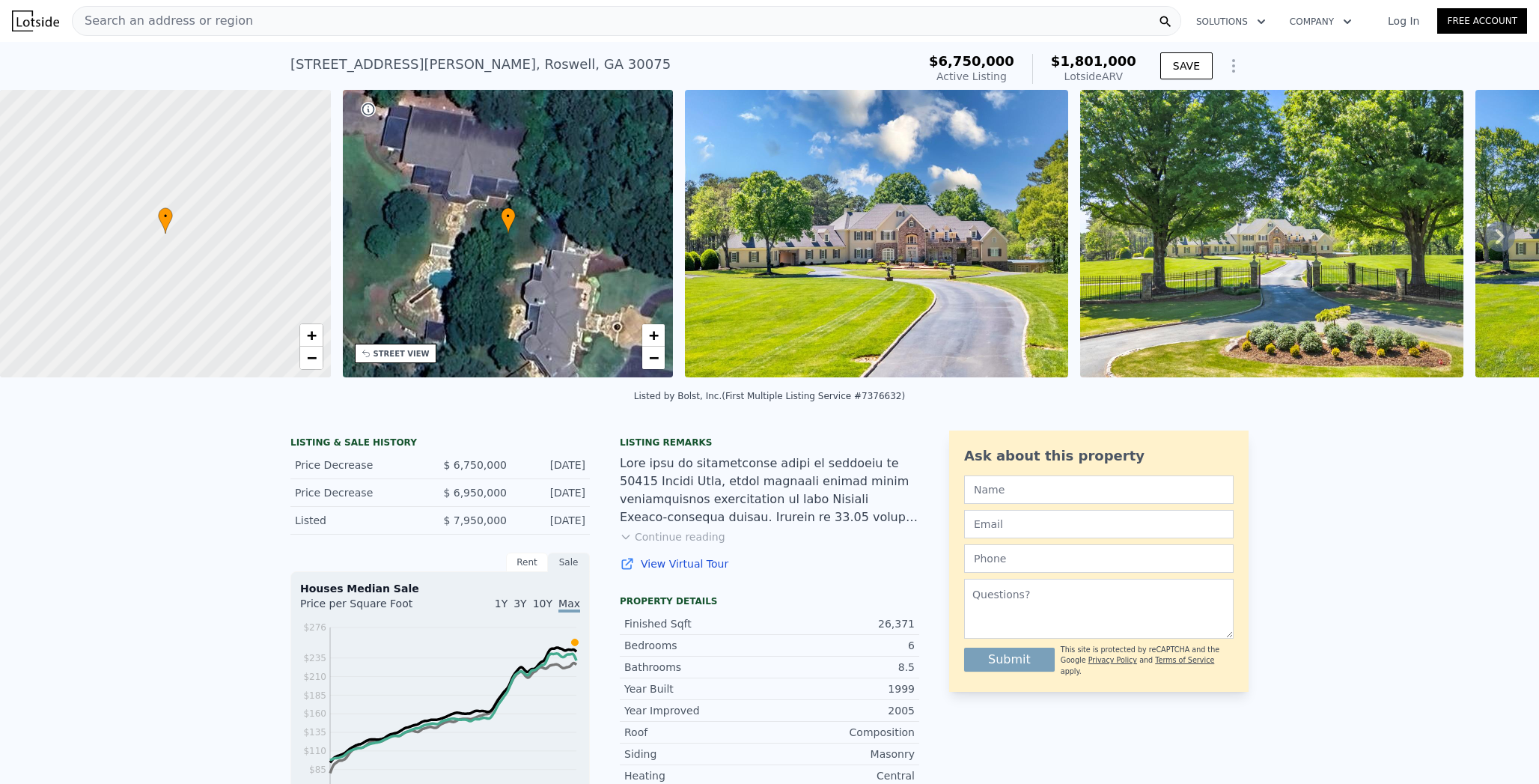
click at [95, 22] on span "Search an address or region" at bounding box center [163, 20] width 180 height 18
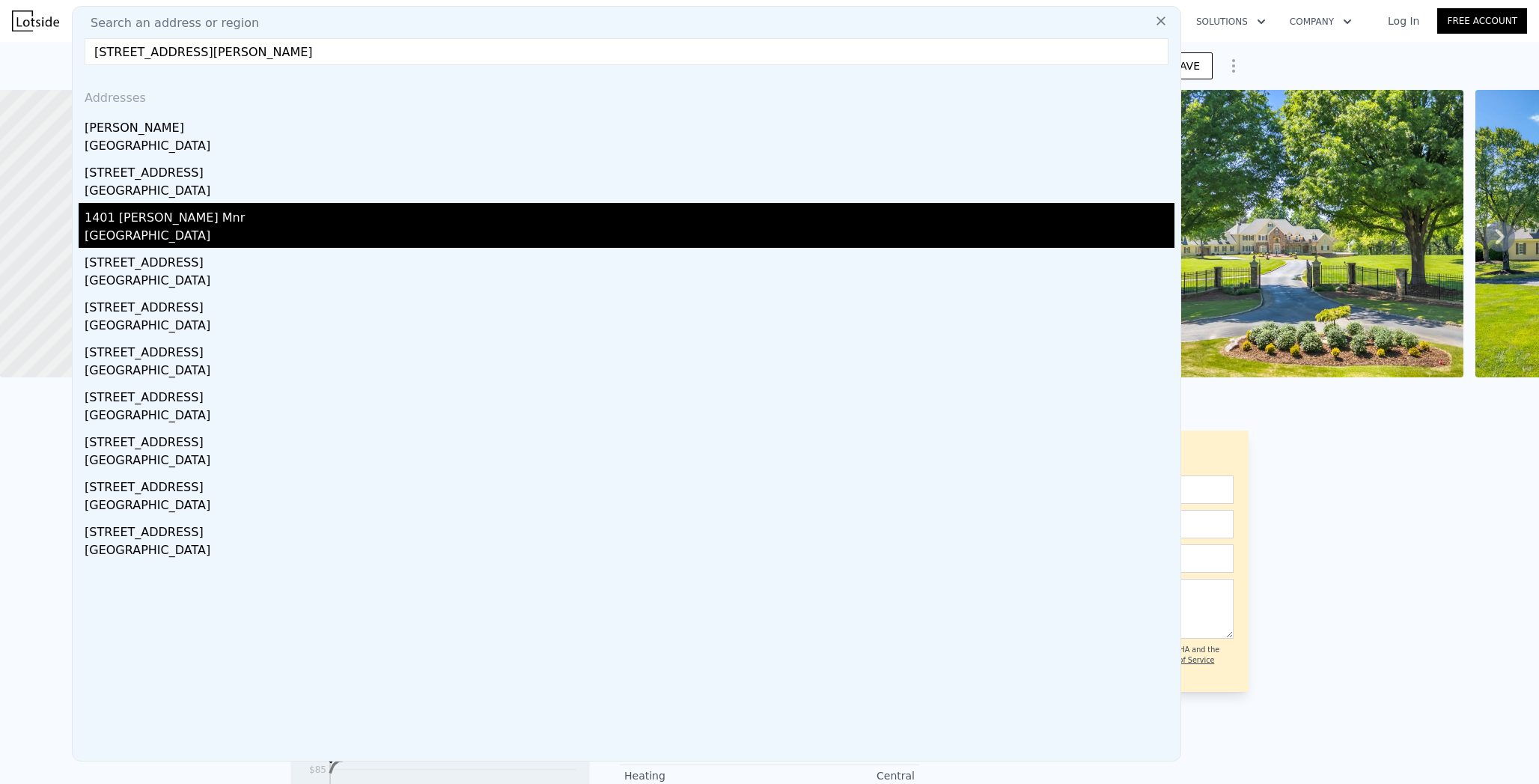
type input "[STREET_ADDRESS][PERSON_NAME]"
click at [188, 212] on div "1401 [PERSON_NAME] Mnr" at bounding box center [629, 214] width 1090 height 24
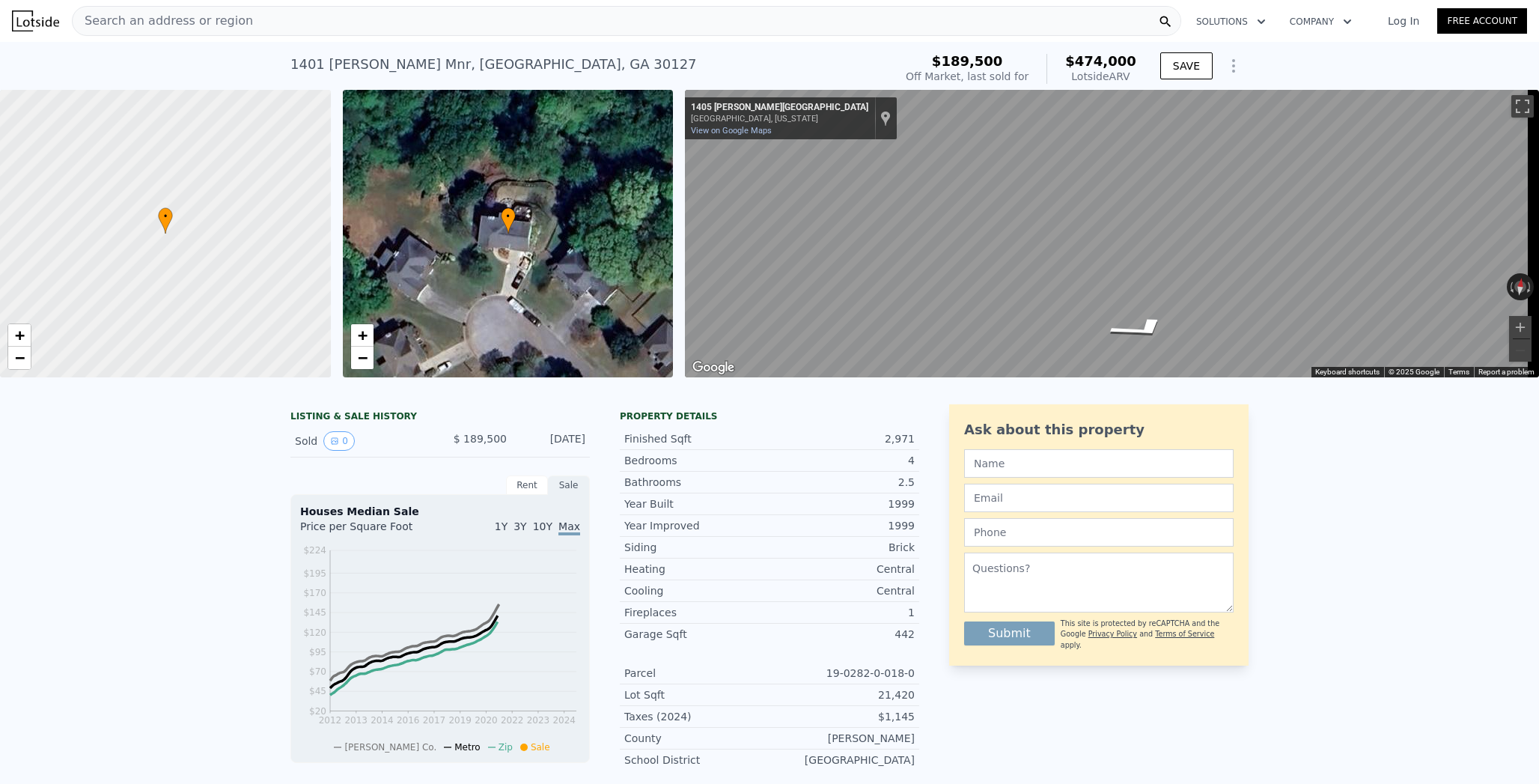
type input "$ 1,801,000"
type input "8"
type input "-$ 5,654,471"
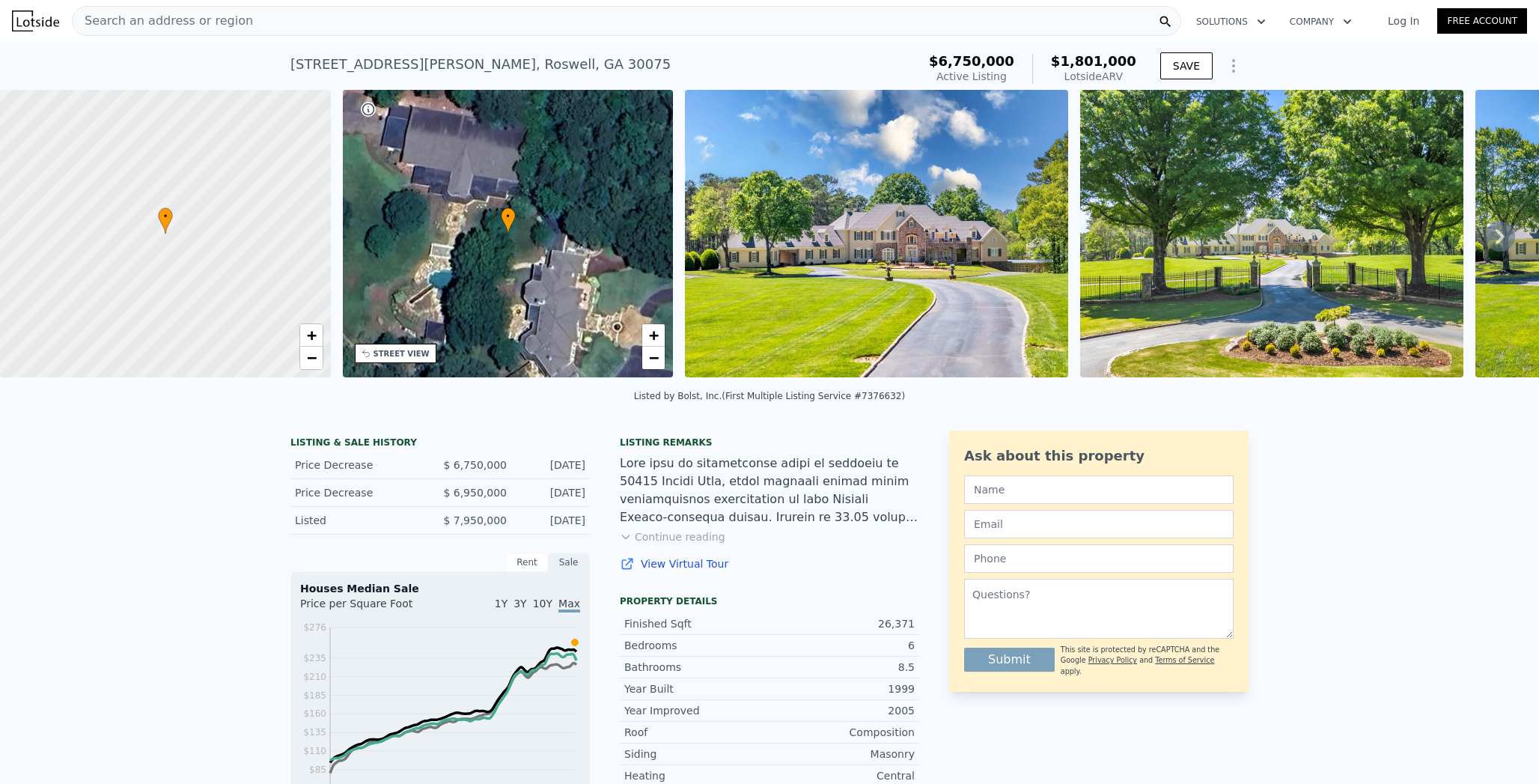
click at [89, 32] on div "Search an address or region" at bounding box center [163, 20] width 180 height 28
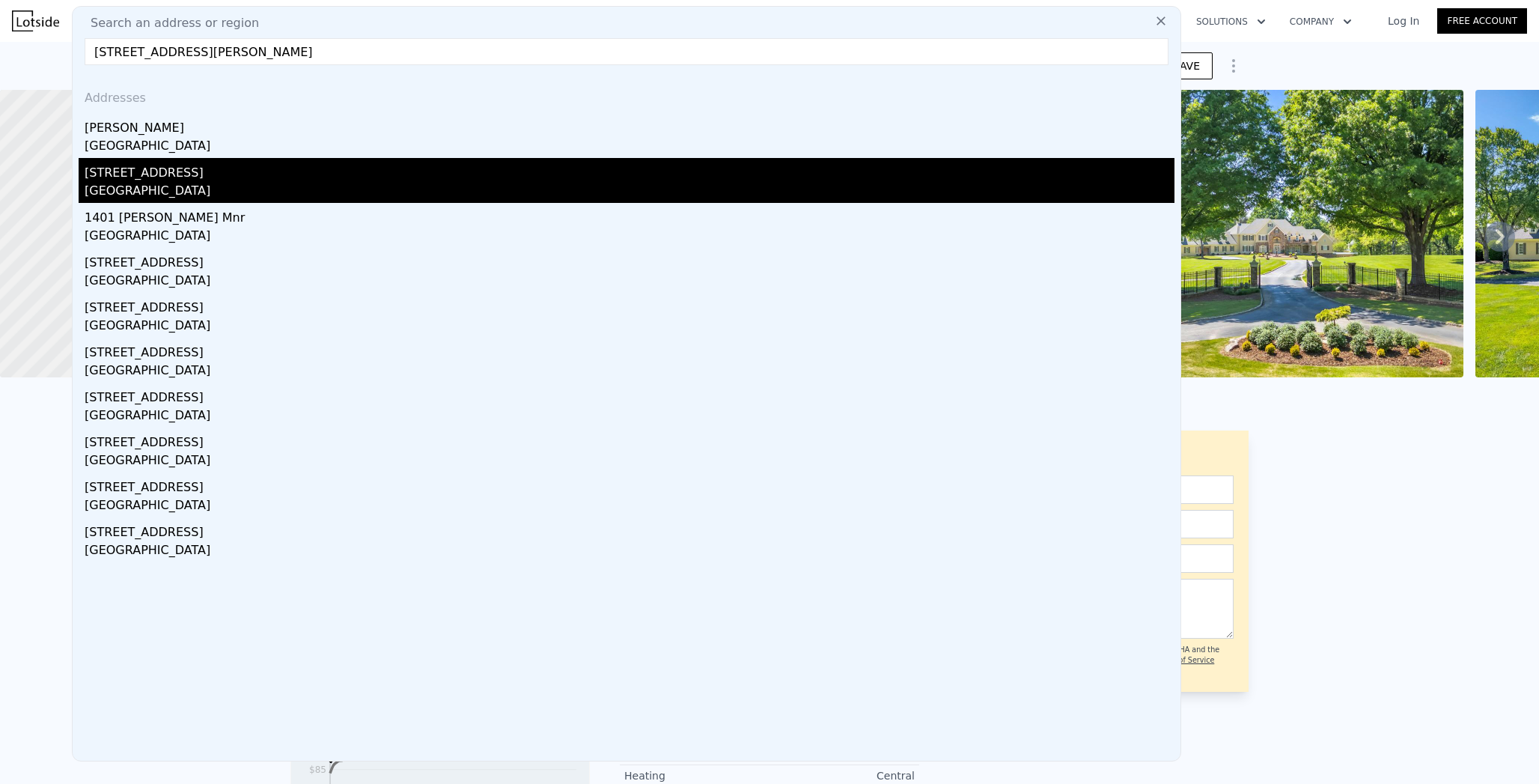
type input "[STREET_ADDRESS][PERSON_NAME]"
click at [93, 184] on div "[GEOGRAPHIC_DATA]" at bounding box center [629, 193] width 1090 height 21
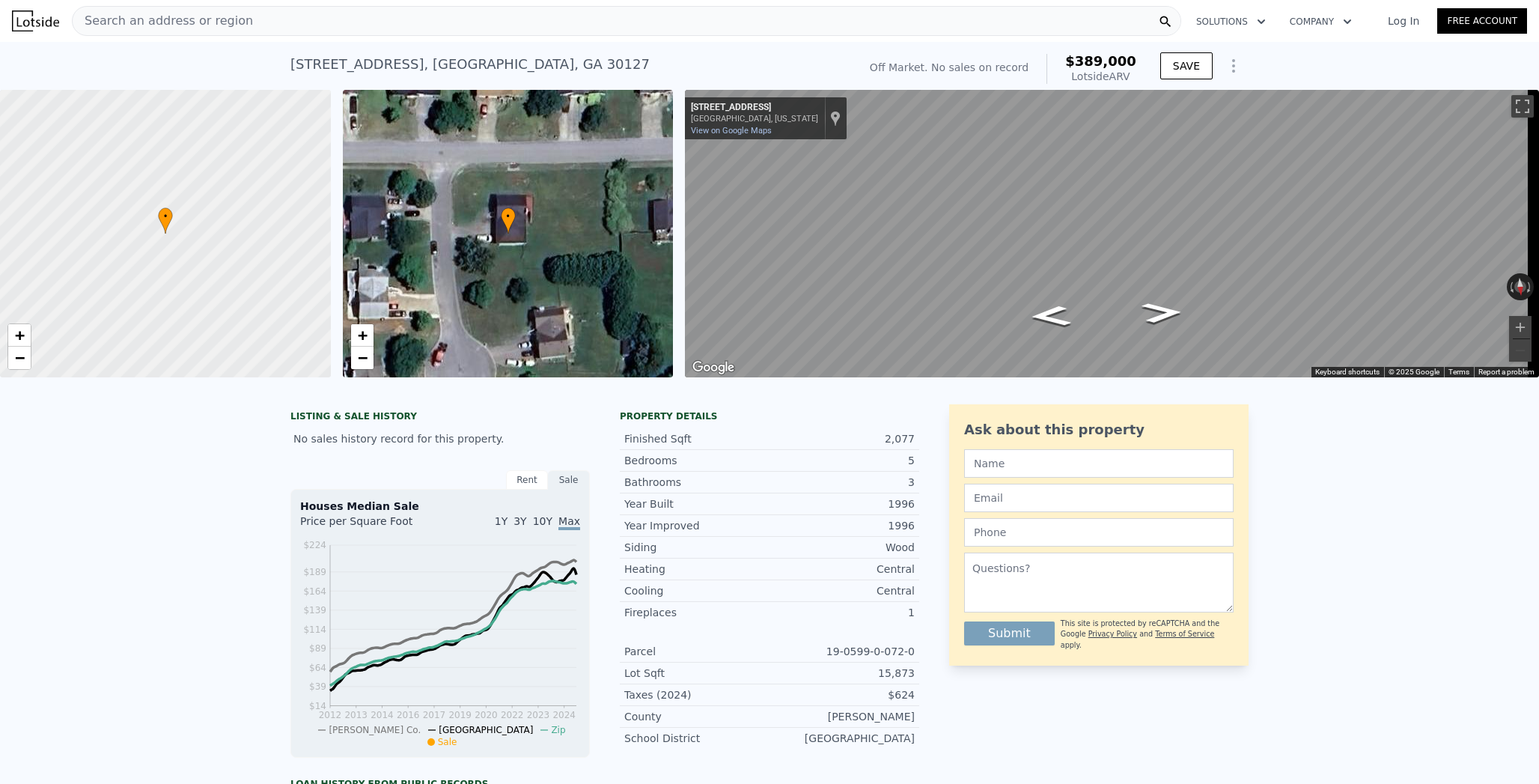
click at [328, 23] on div "Search an address or region" at bounding box center [626, 20] width 1109 height 30
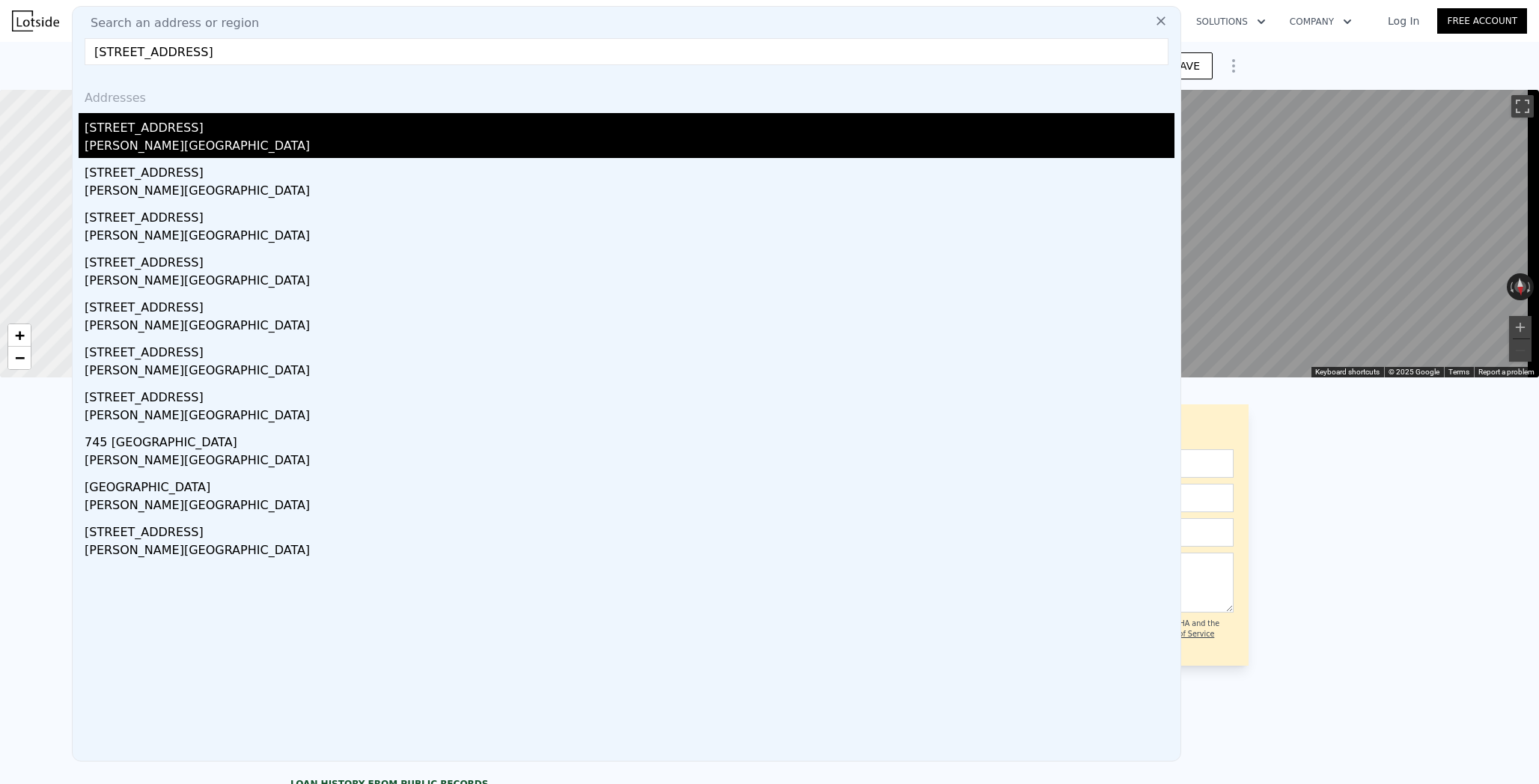
type input "[STREET_ADDRESS]"
click at [188, 125] on div "[STREET_ADDRESS]" at bounding box center [629, 125] width 1090 height 24
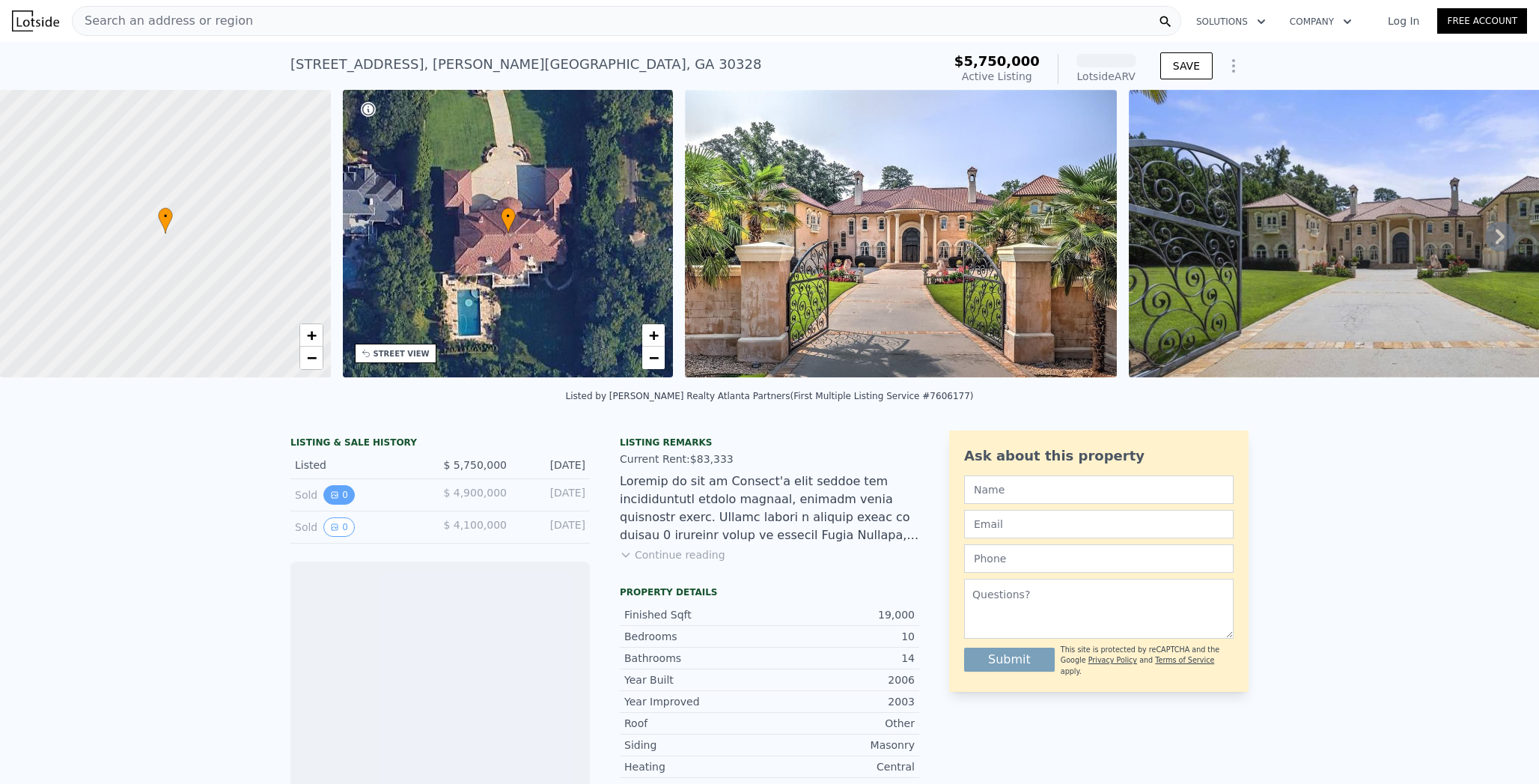
click at [324, 491] on button "0" at bounding box center [339, 495] width 31 height 19
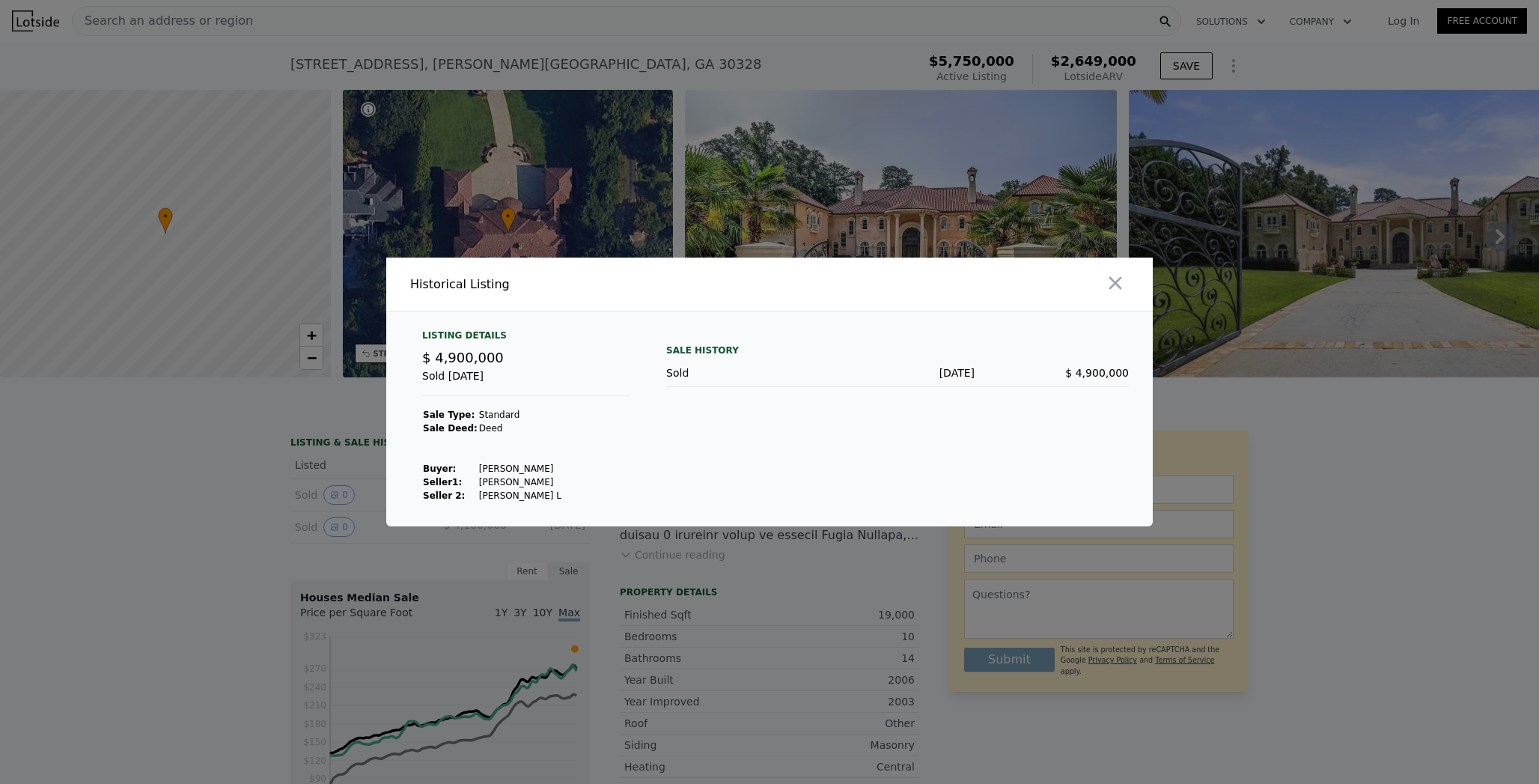
drag, startPoint x: 471, startPoint y: 467, endPoint x: 542, endPoint y: 467, distance: 71.0
click at [542, 467] on tr "Buyer : [PERSON_NAME]" at bounding box center [493, 468] width 140 height 14
copy tr "[PERSON_NAME]"
click at [495, 481] on td "[PERSON_NAME]" at bounding box center [520, 482] width 84 height 14
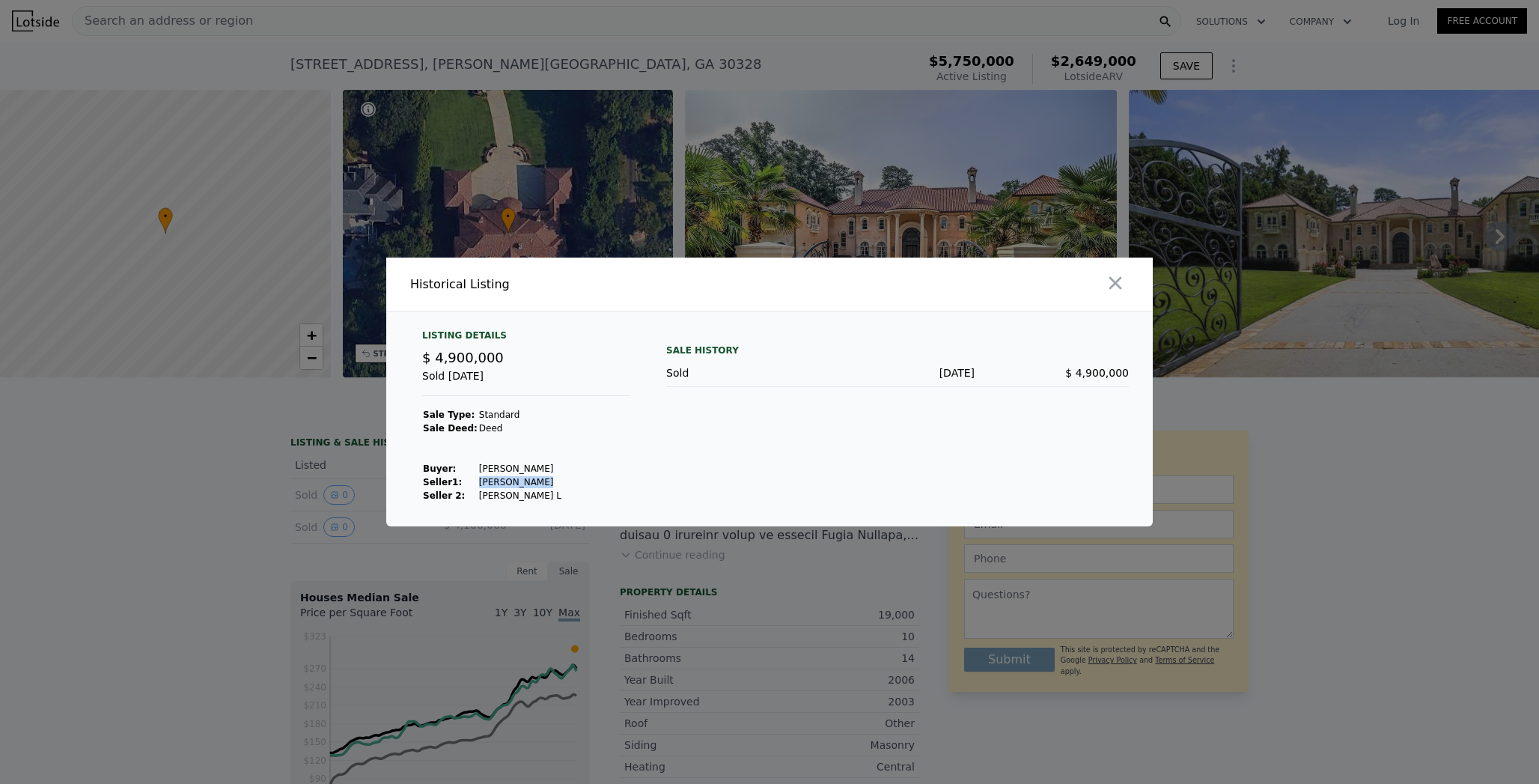
click at [495, 481] on td "[PERSON_NAME]" at bounding box center [520, 482] width 84 height 14
copy td "[PERSON_NAME]"
click at [334, 23] on div at bounding box center [770, 392] width 1539 height 784
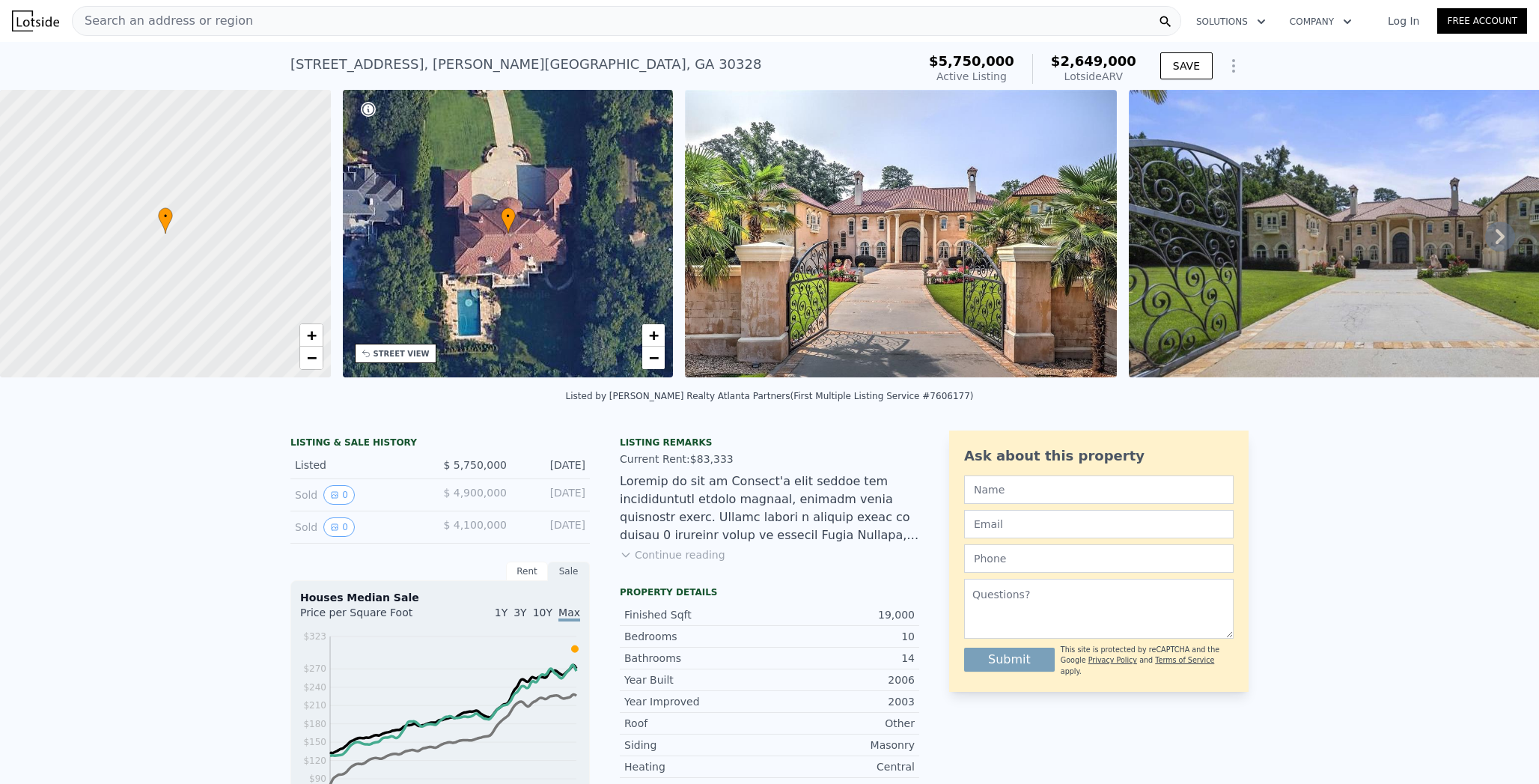
click at [334, 23] on div "Search an address or region" at bounding box center [626, 20] width 1109 height 30
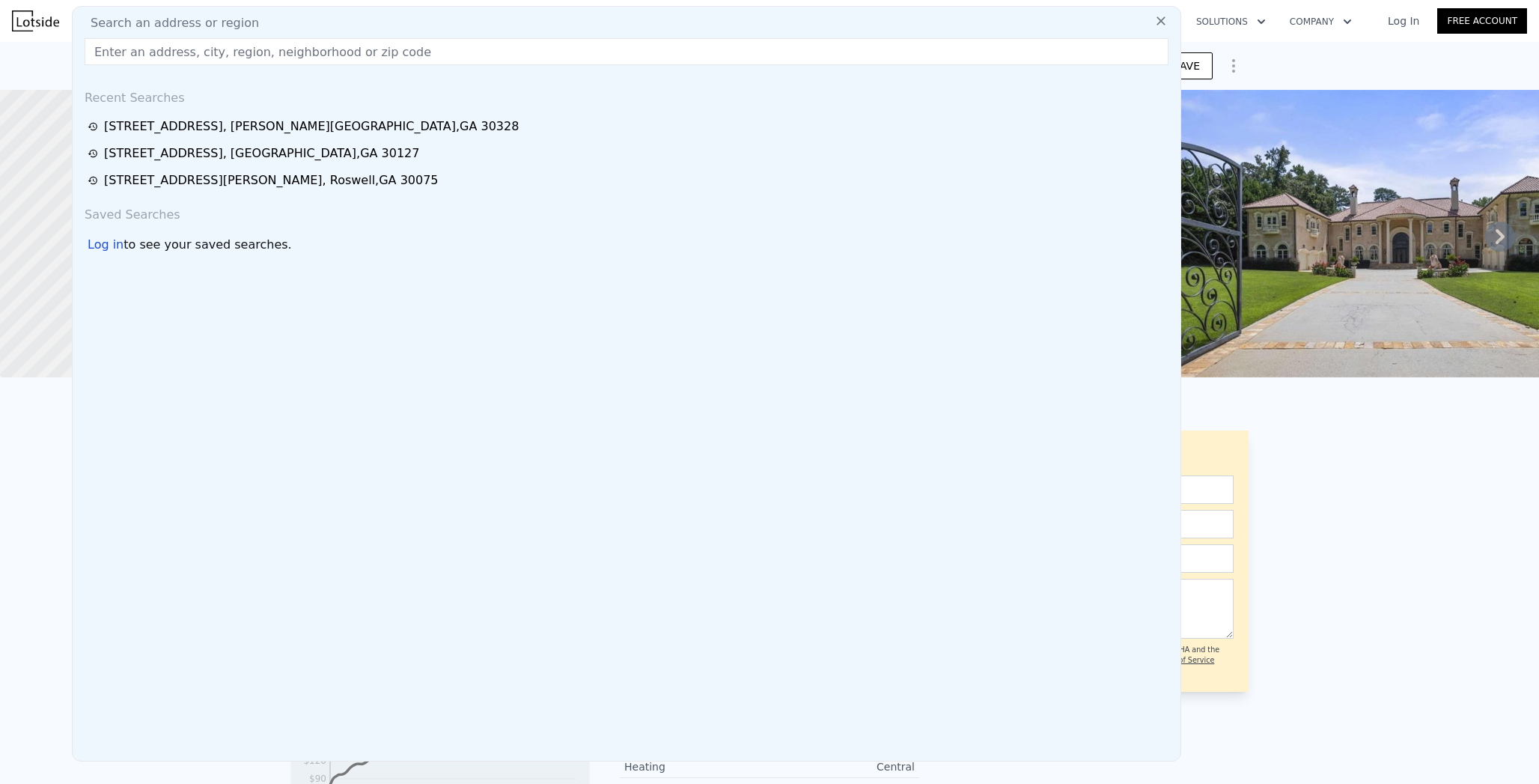
click at [265, 59] on input "text" at bounding box center [626, 52] width 1084 height 27
paste input "[STREET_ADDRESS]"
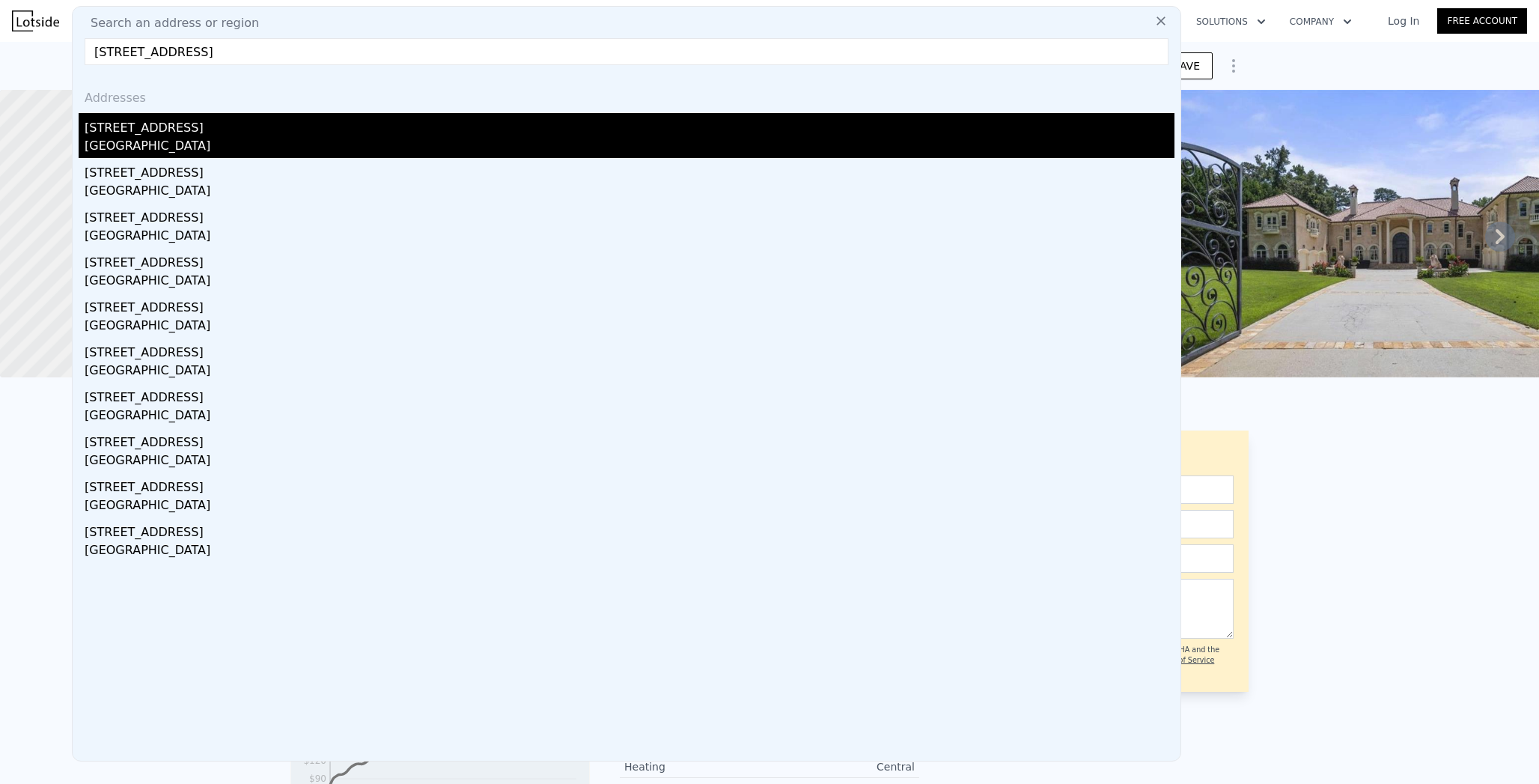
type input "[STREET_ADDRESS]"
click at [196, 133] on div "[STREET_ADDRESS]" at bounding box center [629, 125] width 1090 height 24
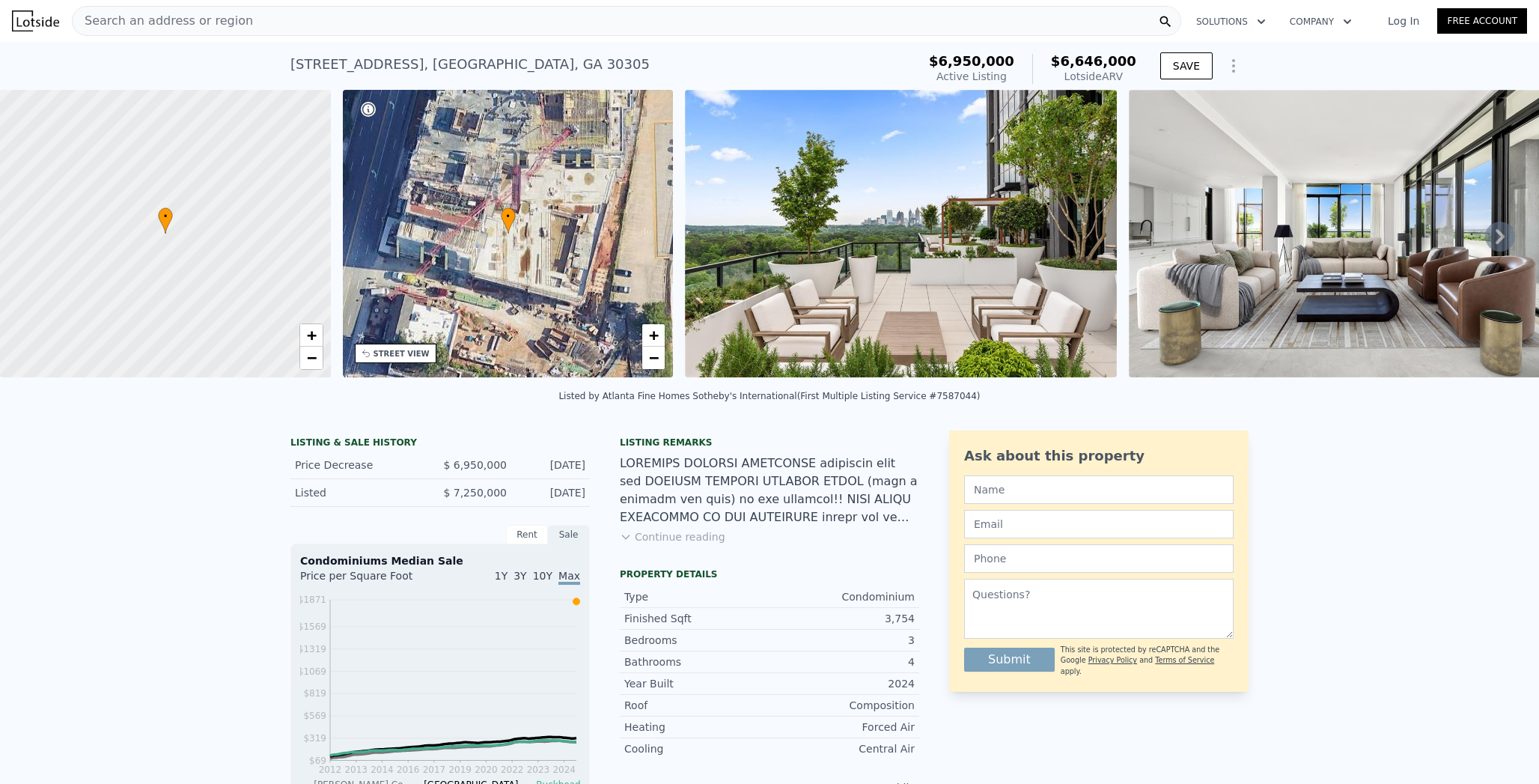
click at [296, 5] on div "Search an address or region Solutions Company Open main menu Log In Free Account" at bounding box center [770, 20] width 1516 height 36
click at [296, 18] on div "Search an address or region" at bounding box center [626, 20] width 1109 height 30
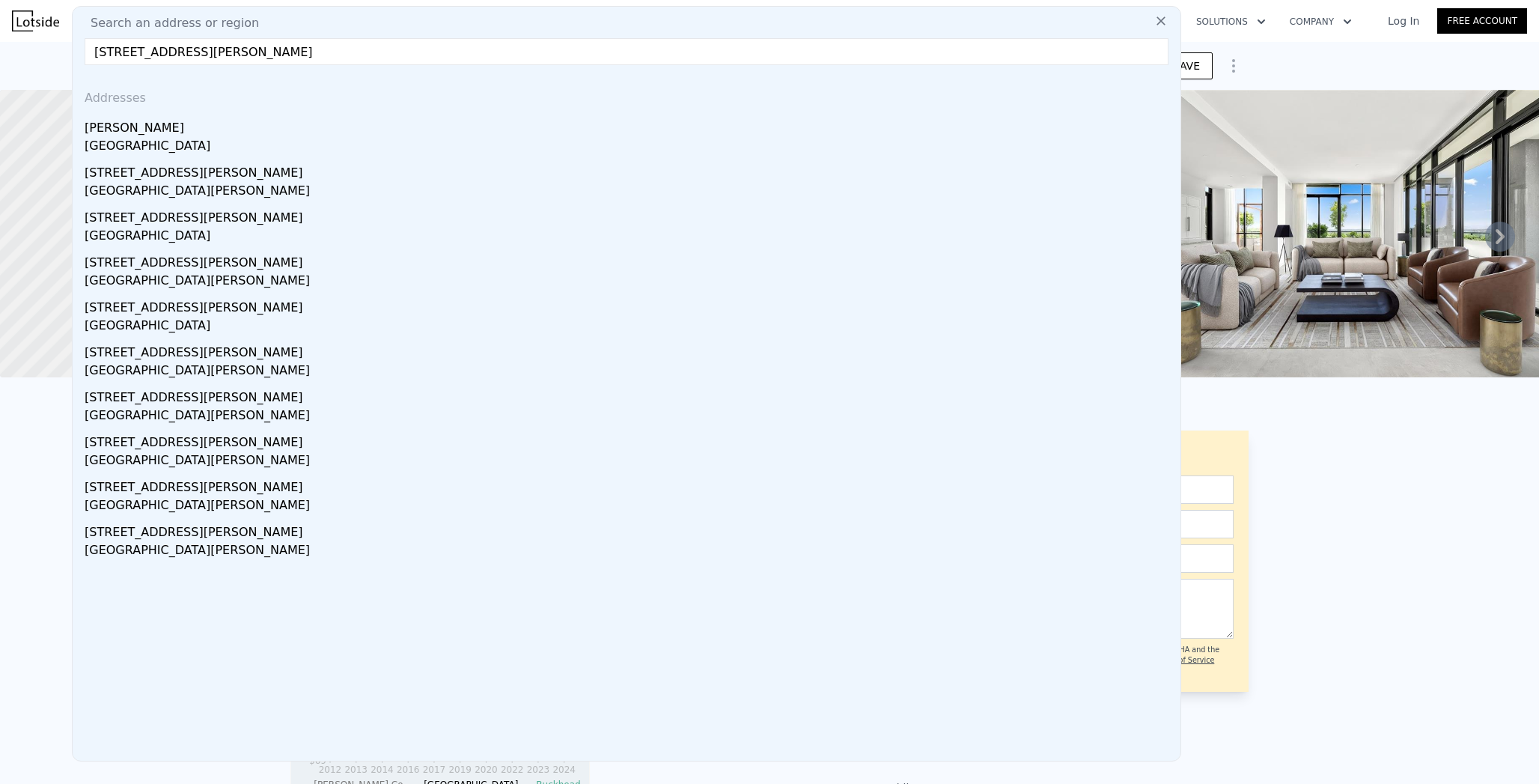
drag, startPoint x: 136, startPoint y: 52, endPoint x: 331, endPoint y: 52, distance: 195.0
click at [331, 52] on input "[STREET_ADDRESS][PERSON_NAME]" at bounding box center [626, 52] width 1084 height 27
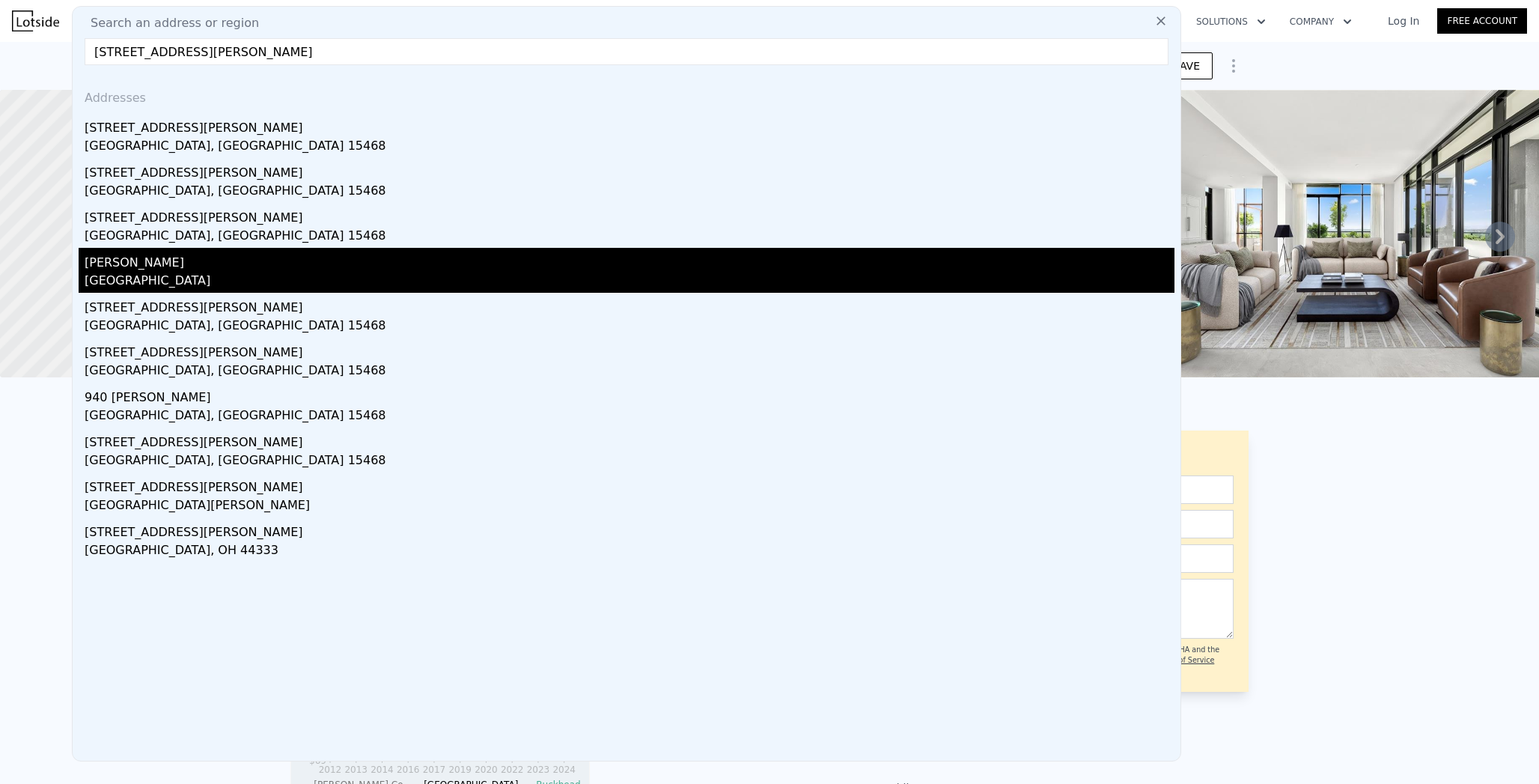
type input "[STREET_ADDRESS][PERSON_NAME]"
click at [267, 286] on div "[GEOGRAPHIC_DATA]" at bounding box center [629, 282] width 1090 height 21
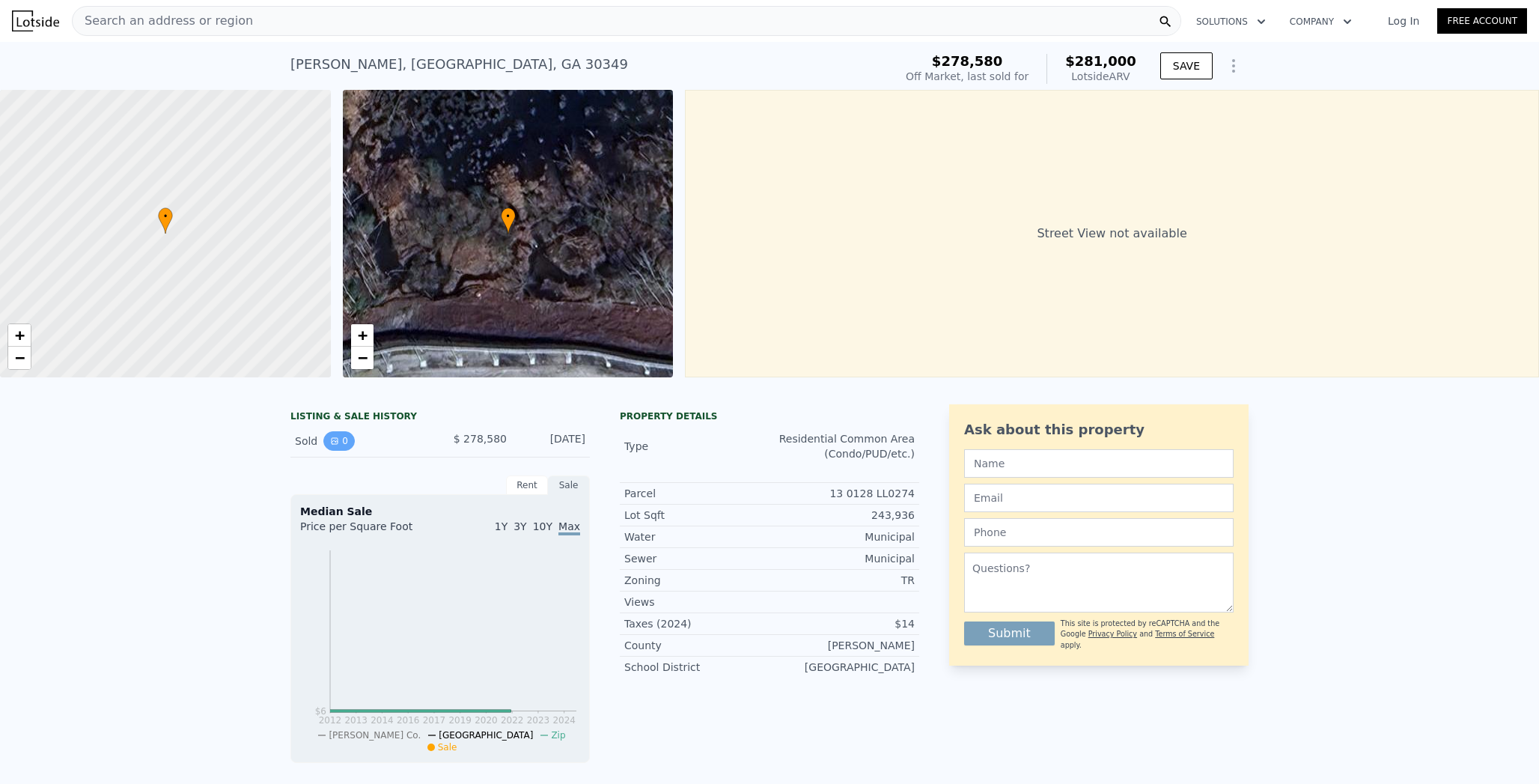
click at [330, 444] on icon "View historical data" at bounding box center [334, 440] width 9 height 9
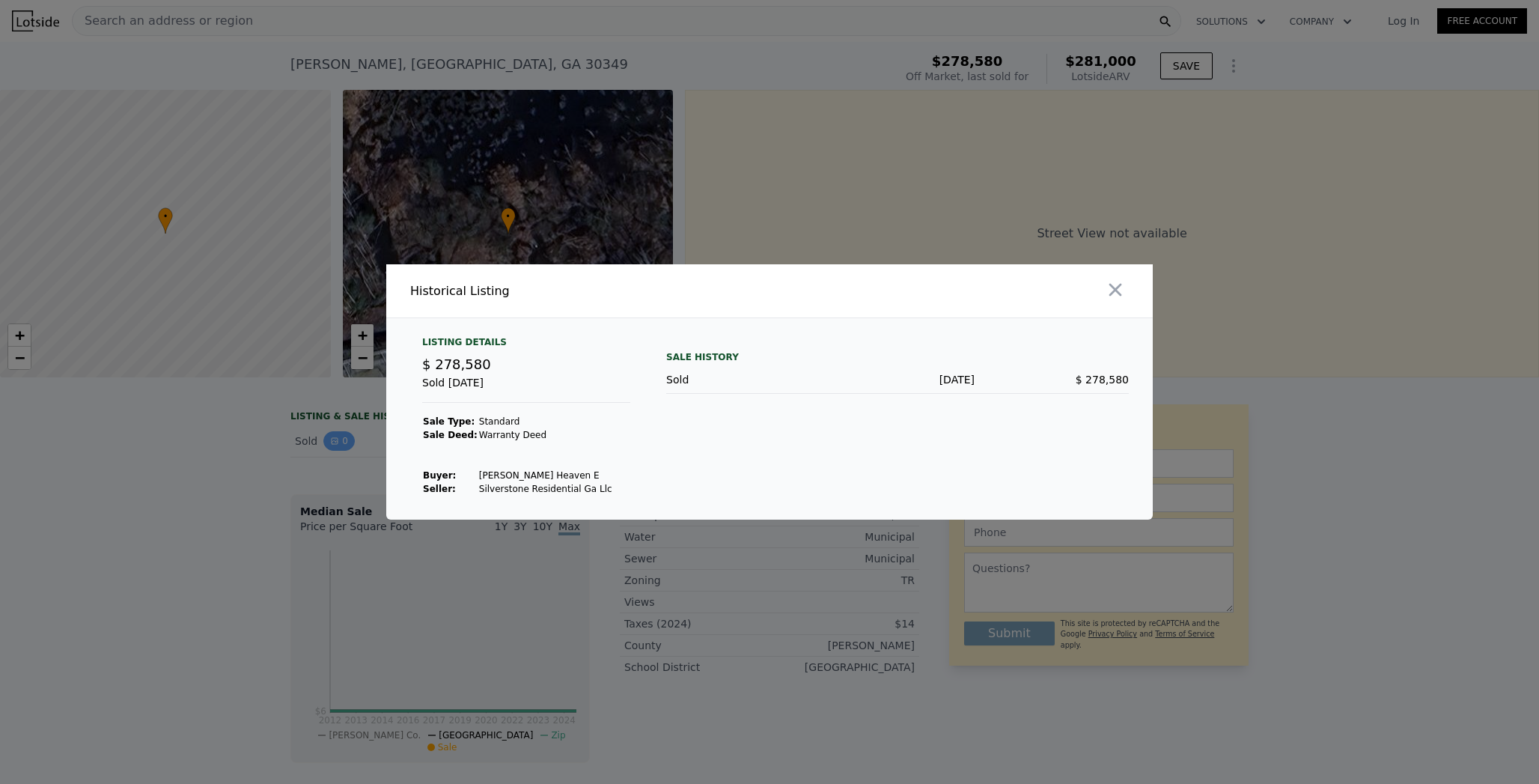
click at [330, 444] on div at bounding box center [770, 392] width 1539 height 784
